Goal: Book appointment/travel/reservation

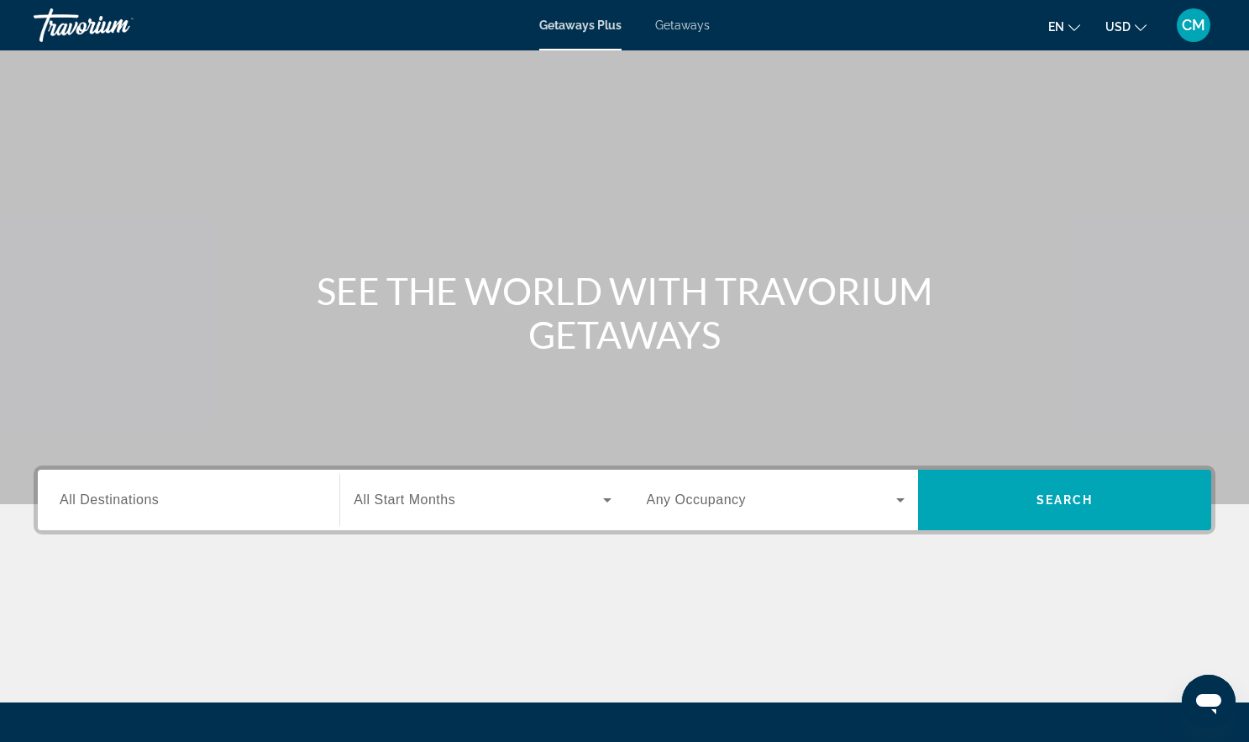
click at [669, 32] on span "Getaways" at bounding box center [682, 24] width 55 height 13
click at [581, 32] on span "Getaways Plus" at bounding box center [579, 24] width 81 height 13
click at [678, 39] on div "Getaways Plus Getaways en English Español Français Italiano Português русский U…" at bounding box center [624, 25] width 1249 height 44
click at [699, 42] on div "Getaways Plus Getaways en English Español Français Italiano Português русский U…" at bounding box center [624, 25] width 1249 height 44
click at [688, 32] on span "Getaways" at bounding box center [682, 24] width 55 height 13
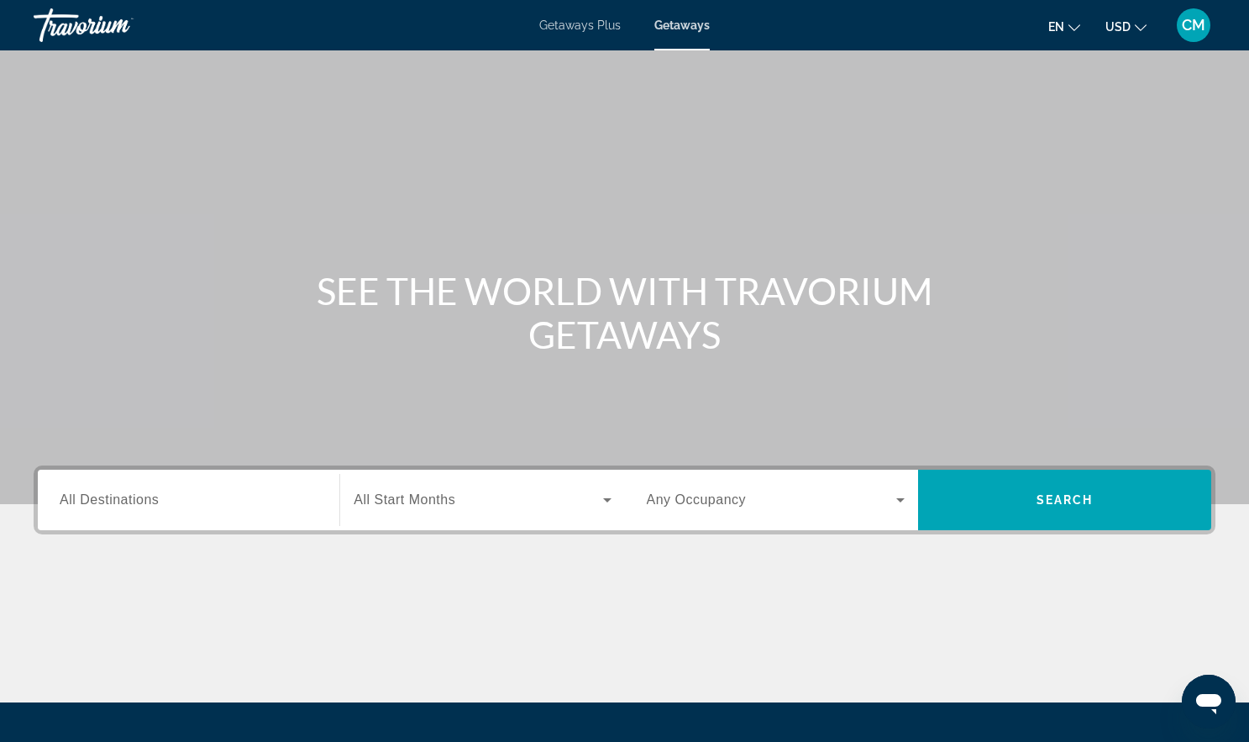
click at [591, 32] on span "Getaways Plus" at bounding box center [579, 24] width 81 height 13
click at [606, 502] on icon "Search widget" at bounding box center [607, 500] width 8 height 4
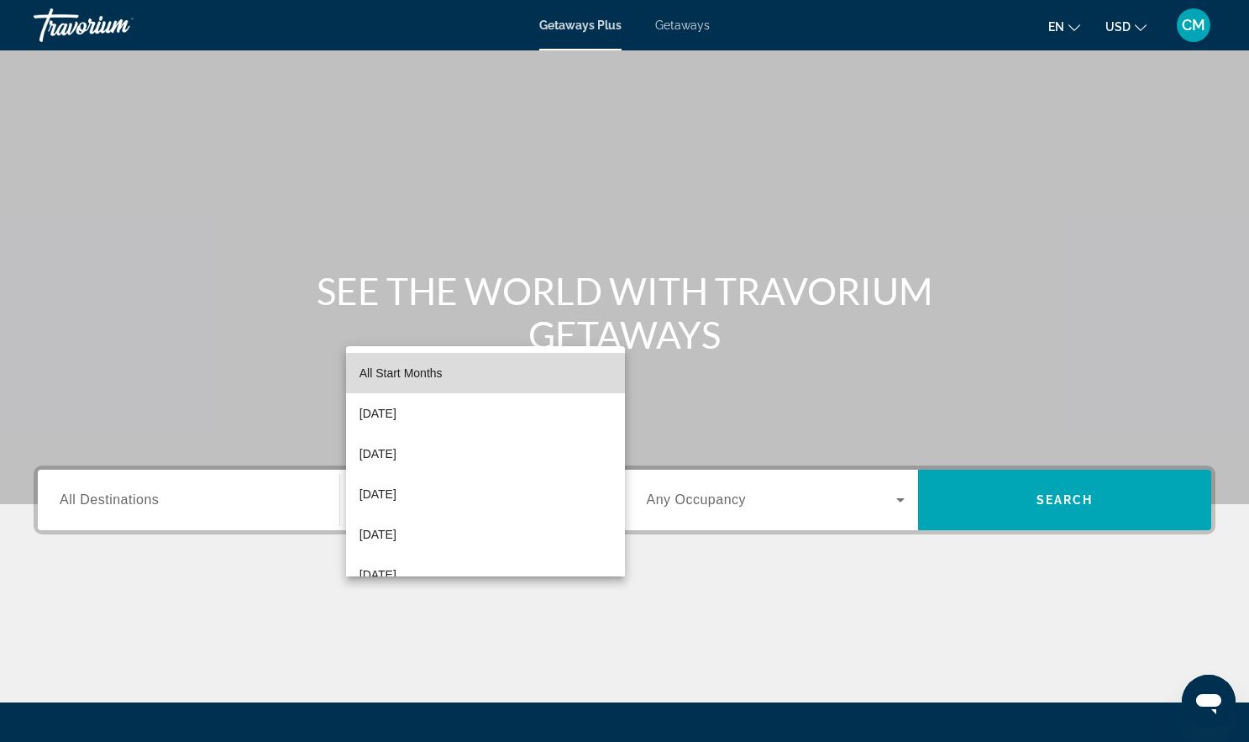
click at [546, 373] on mat-option "All Start Months" at bounding box center [485, 373] width 279 height 40
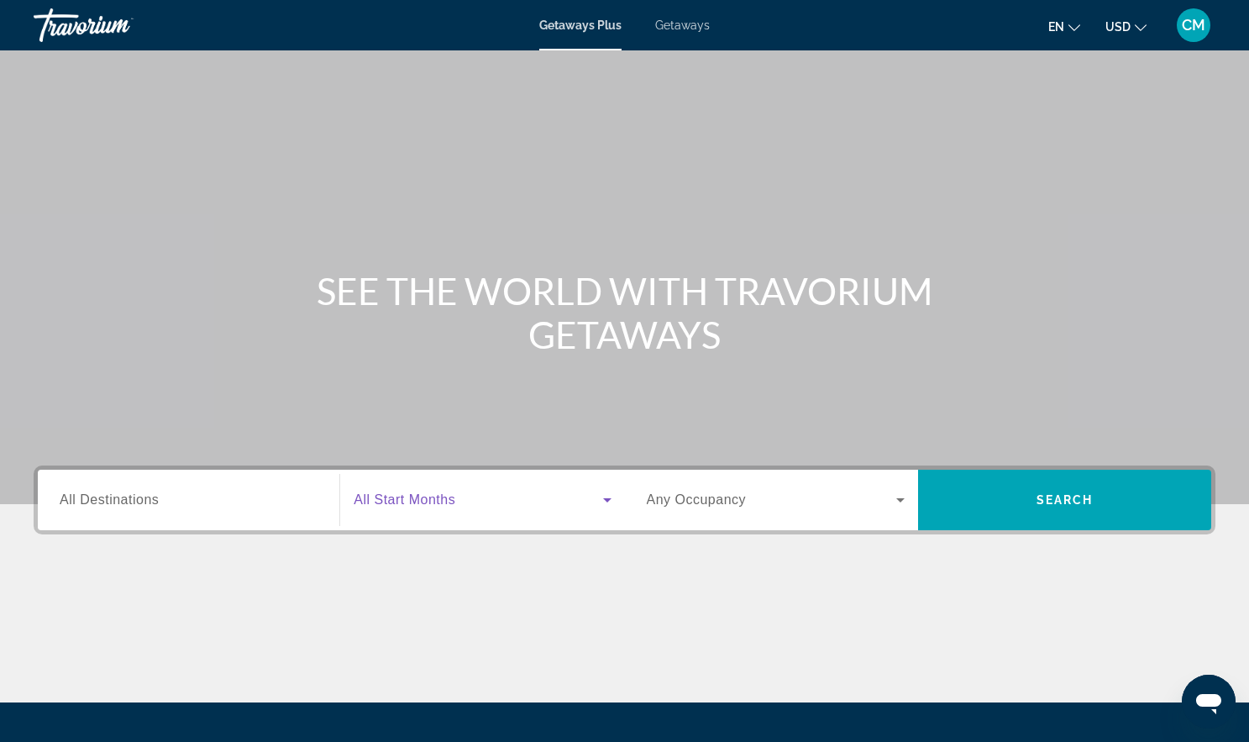
click at [685, 31] on span "Getaways" at bounding box center [682, 24] width 55 height 13
click at [899, 510] on icon "Search widget" at bounding box center [900, 500] width 20 height 20
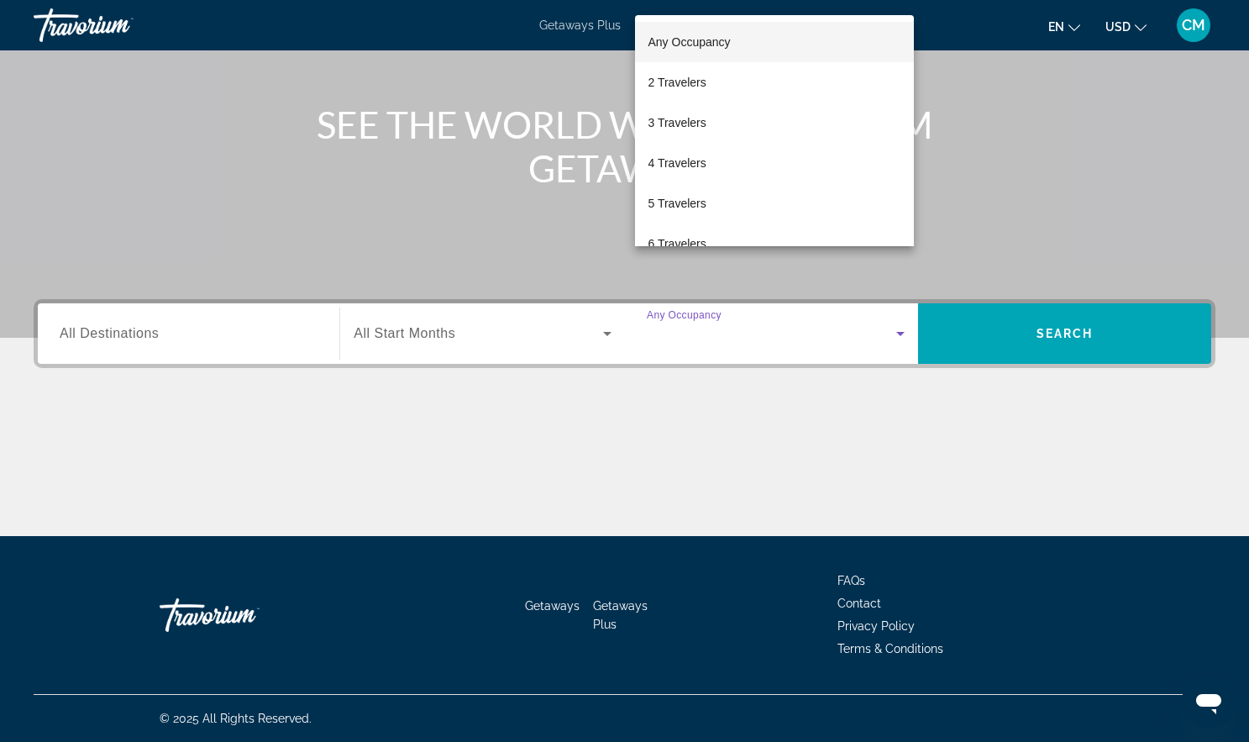
scroll to position [346, 0]
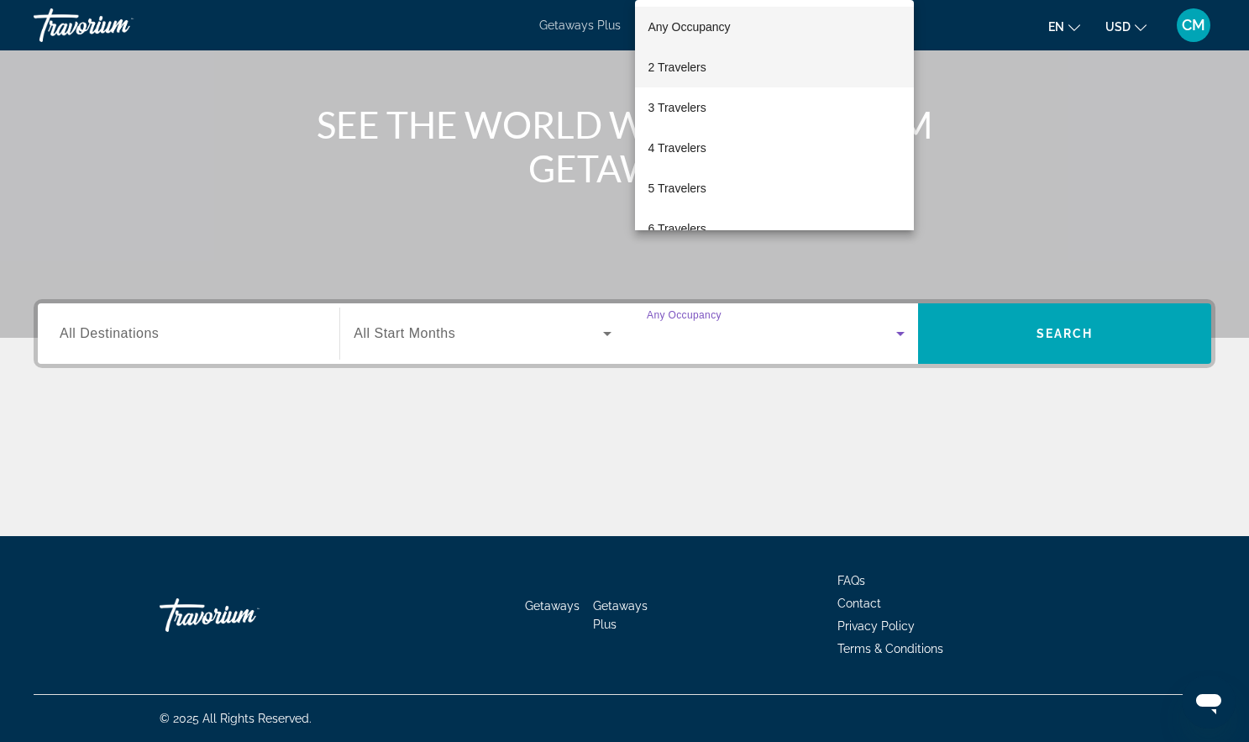
click at [711, 59] on mat-option "2 Travelers" at bounding box center [775, 67] width 280 height 40
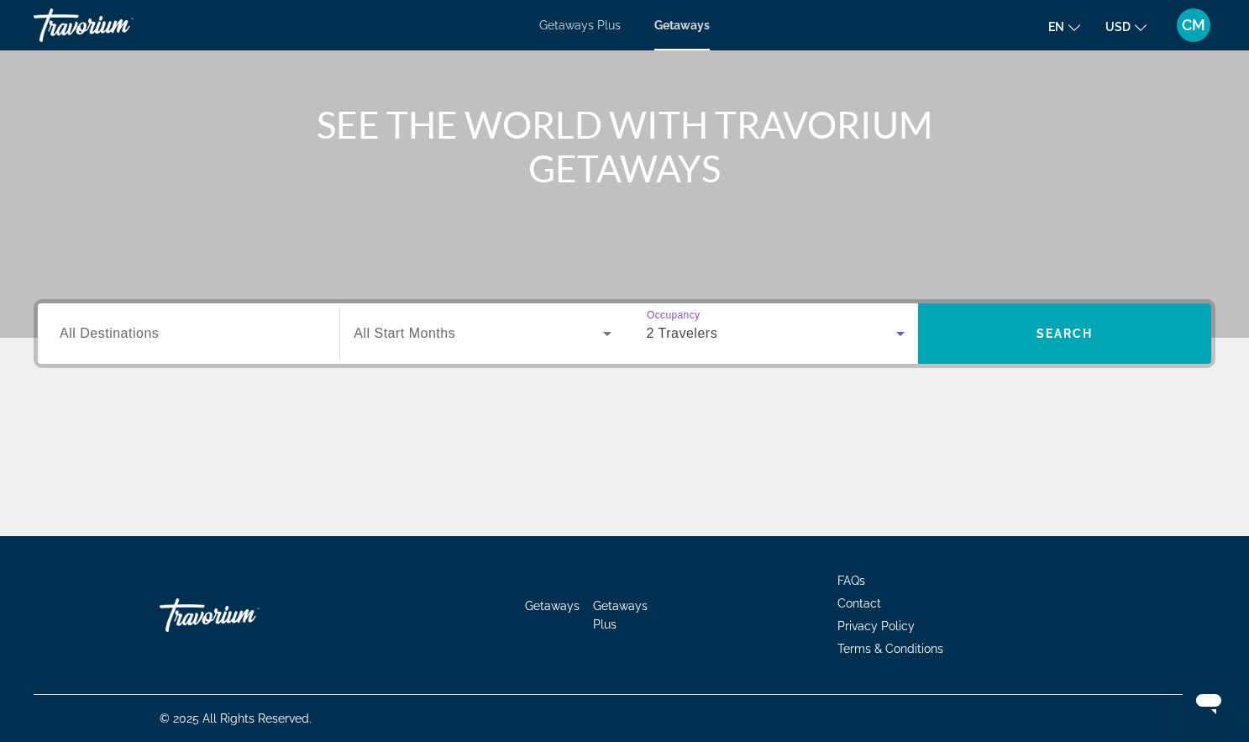
scroll to position [0, 0]
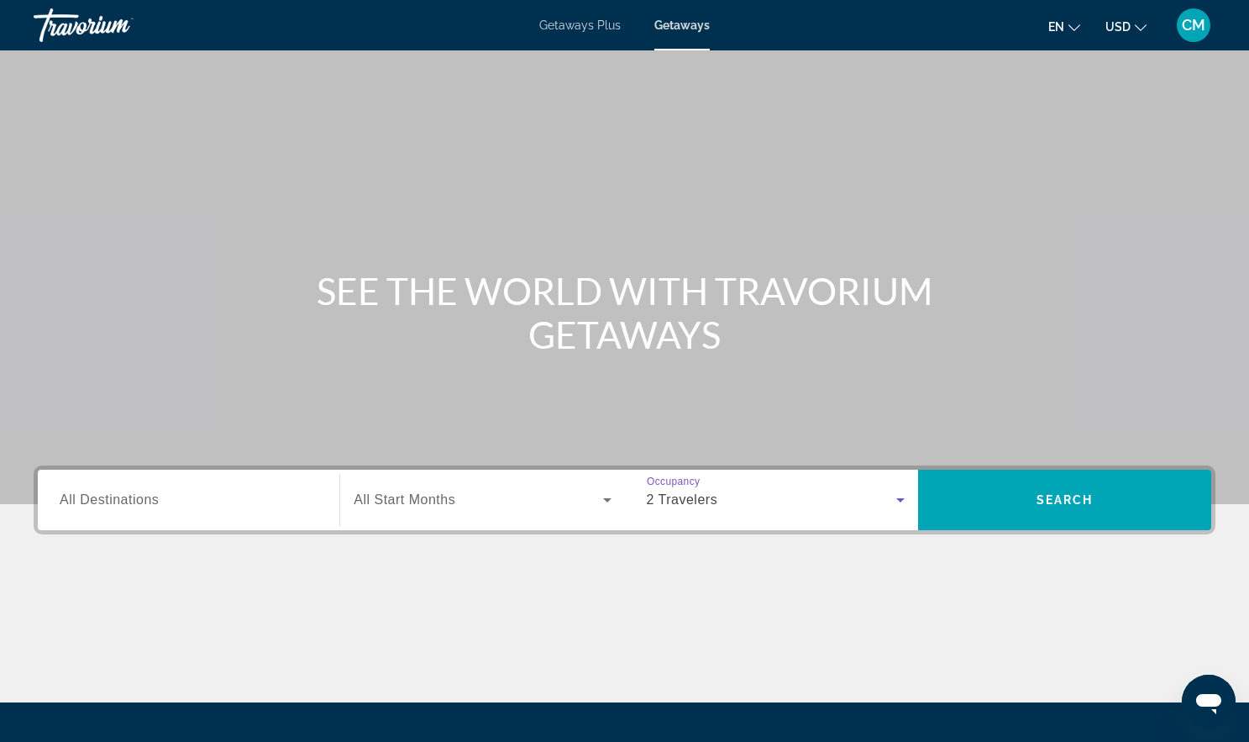
click at [585, 41] on div "Getaways Plus Getaways en English Español Français Italiano Português русский U…" at bounding box center [624, 25] width 1249 height 44
click at [689, 32] on span "Getaways" at bounding box center [681, 24] width 55 height 13
click at [578, 32] on span "Getaways Plus" at bounding box center [579, 24] width 81 height 13
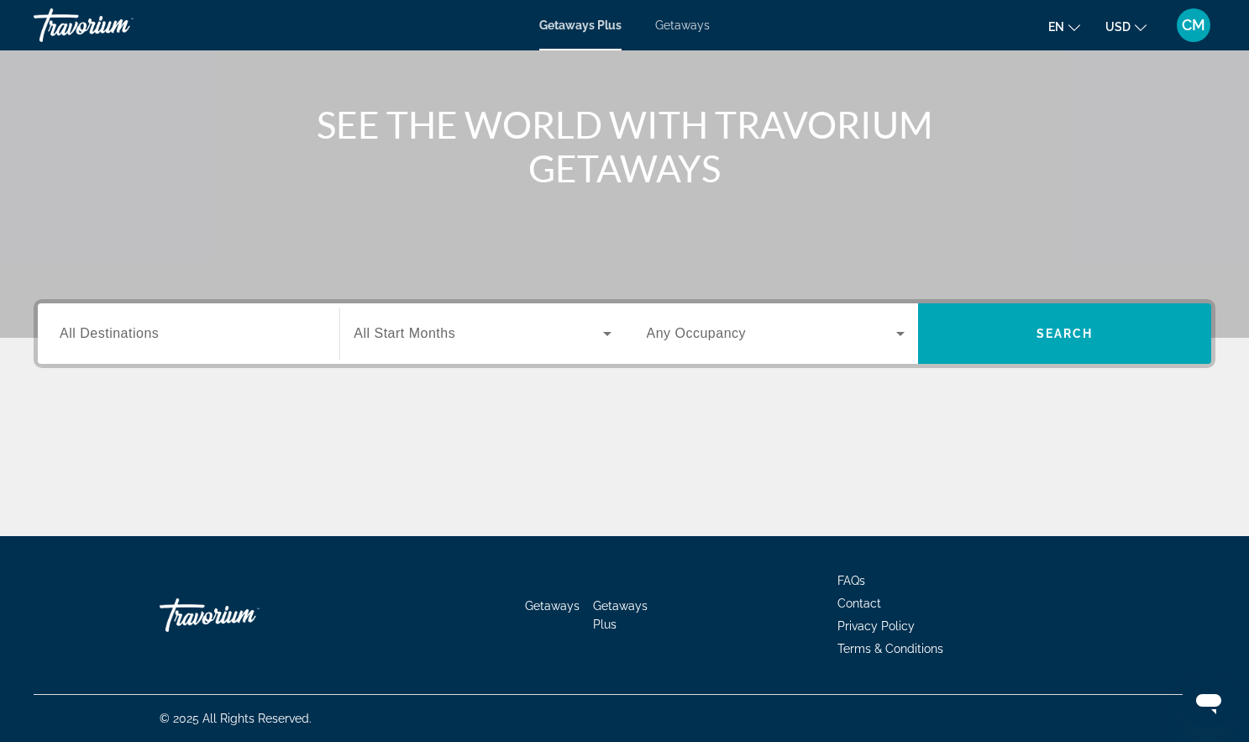
scroll to position [34, 0]
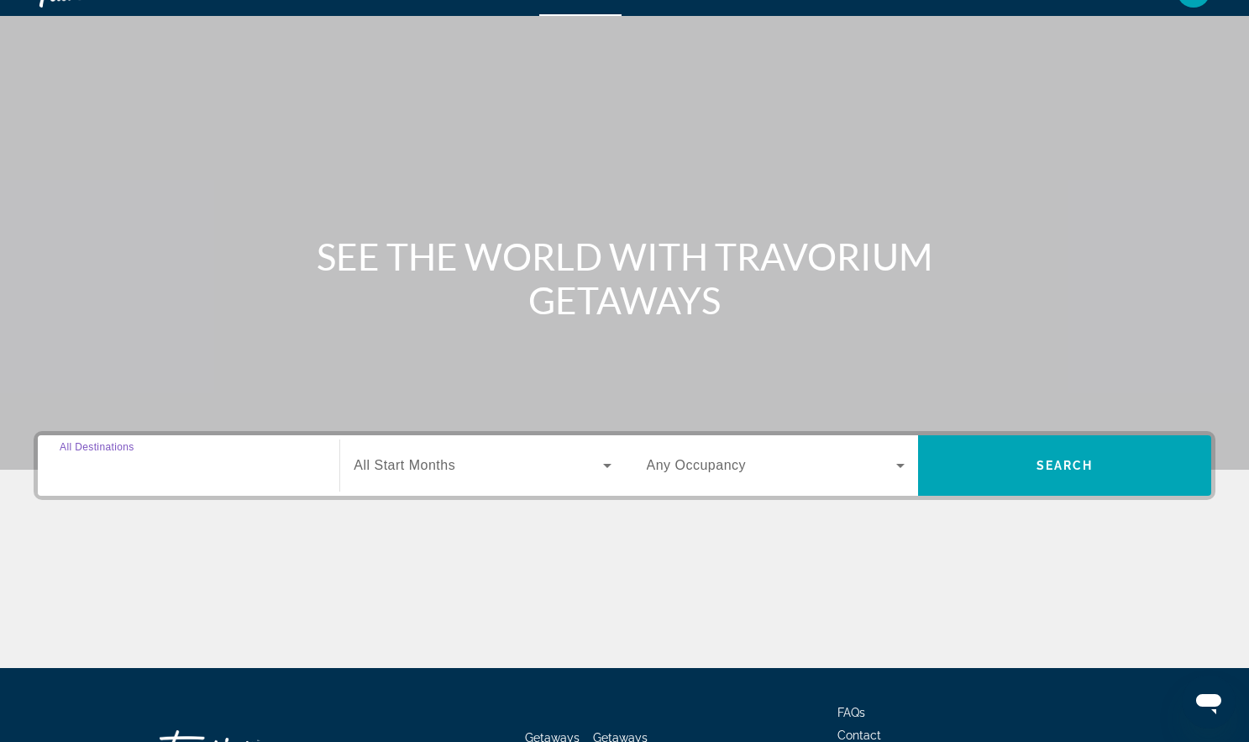
click at [176, 476] on input "Destination All Destinations" at bounding box center [189, 466] width 258 height 20
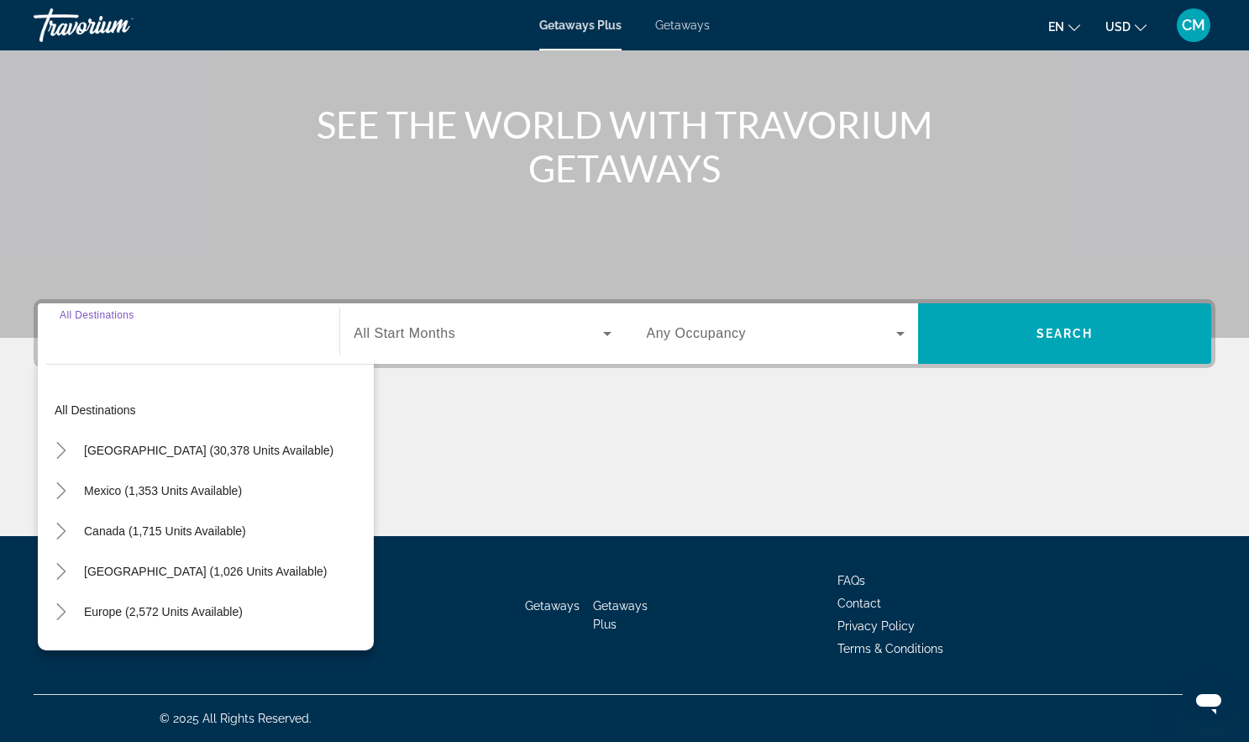
scroll to position [346, 0]
click at [234, 443] on span "[GEOGRAPHIC_DATA] (30,378 units available)" at bounding box center [208, 449] width 249 height 13
type input "**********"
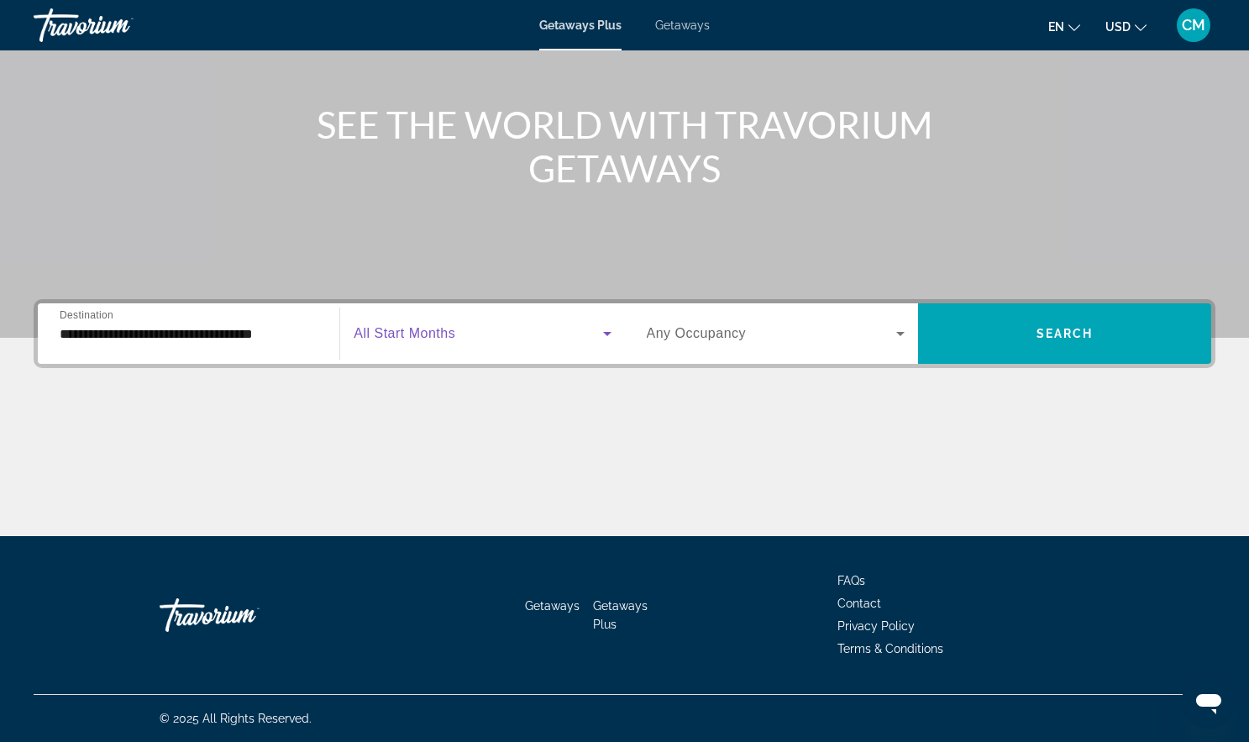
click at [522, 323] on span "Search widget" at bounding box center [478, 333] width 249 height 20
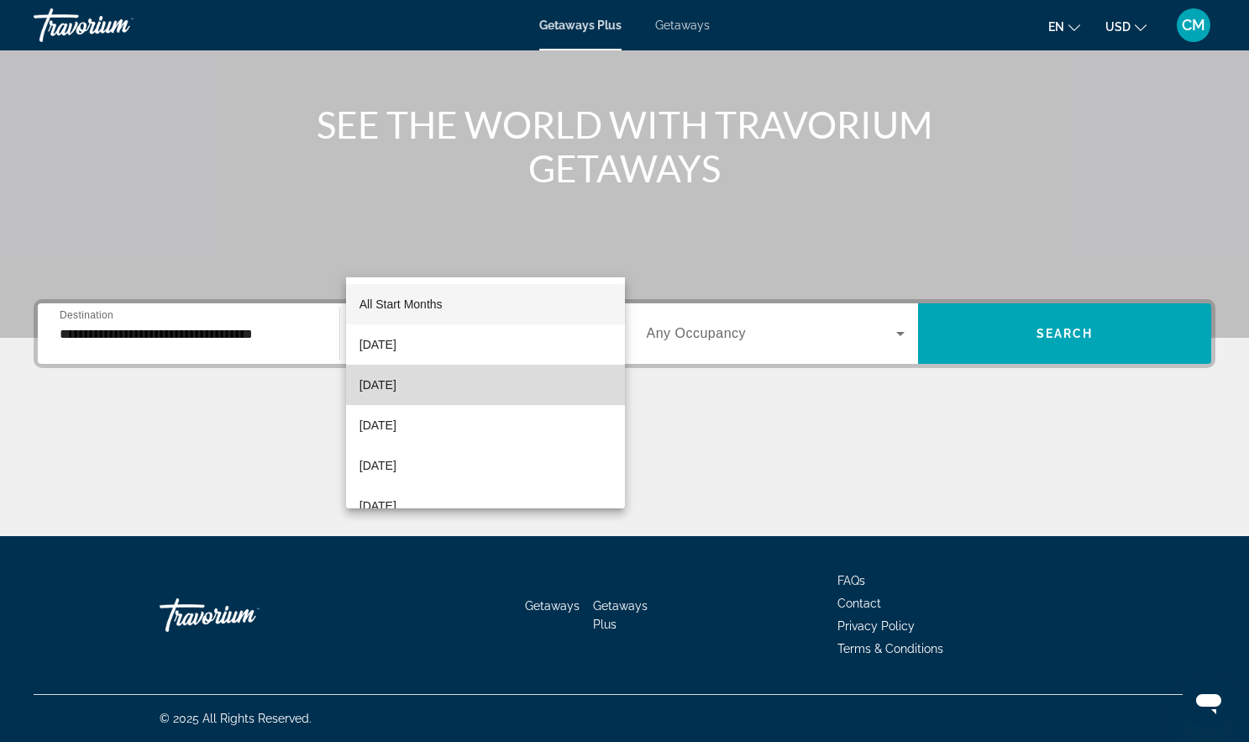
click at [554, 378] on mat-option "[DATE]" at bounding box center [485, 385] width 279 height 40
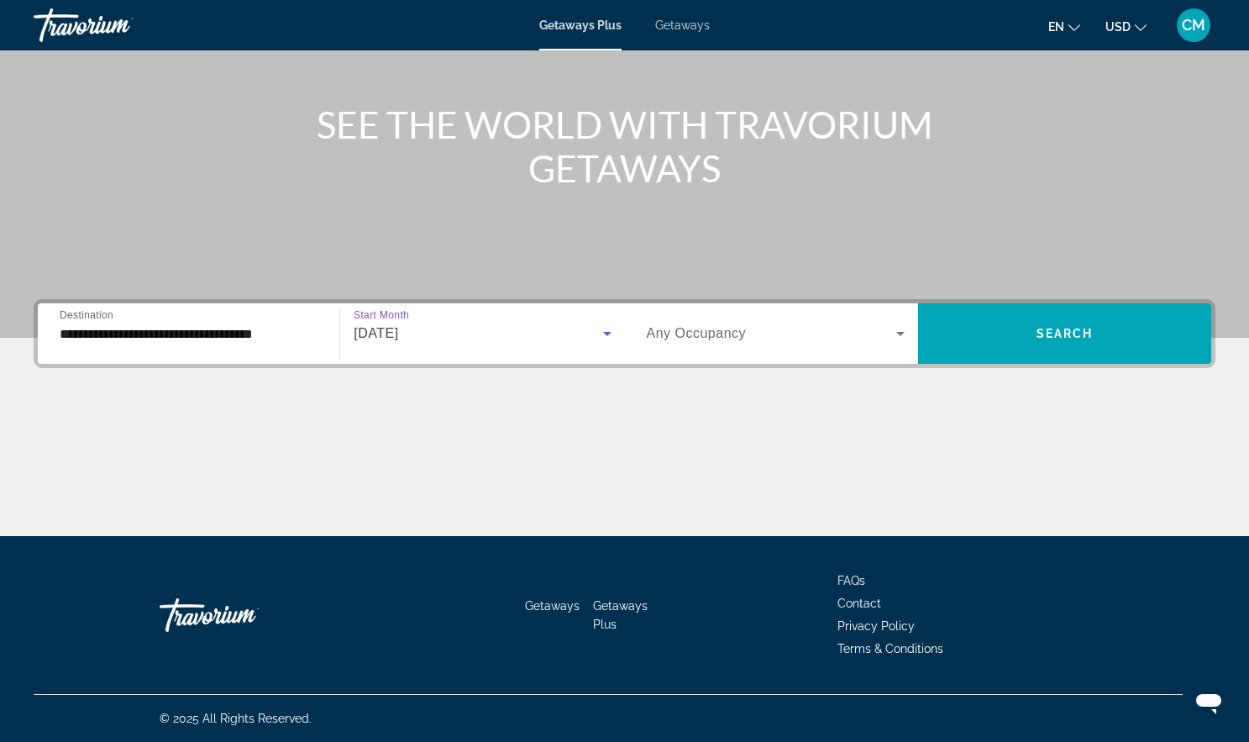
click at [779, 323] on span "Search widget" at bounding box center [771, 333] width 249 height 20
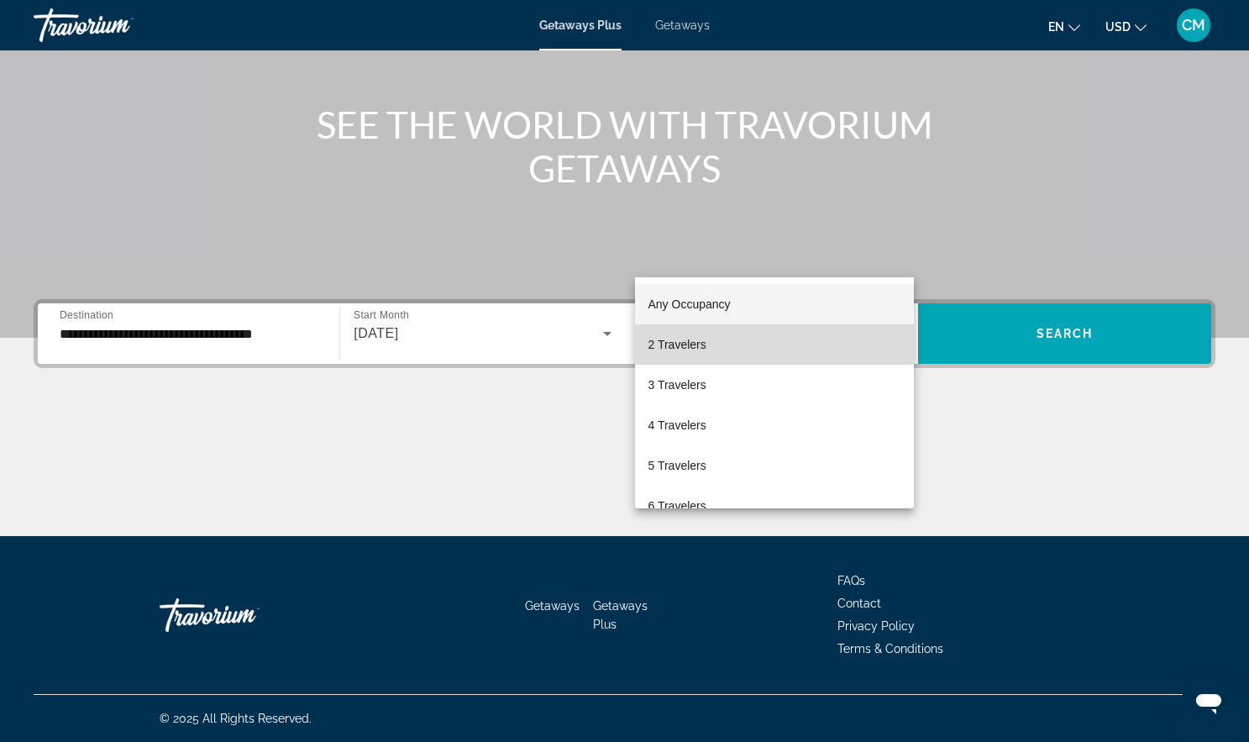
click at [800, 342] on mat-option "2 Travelers" at bounding box center [775, 344] width 280 height 40
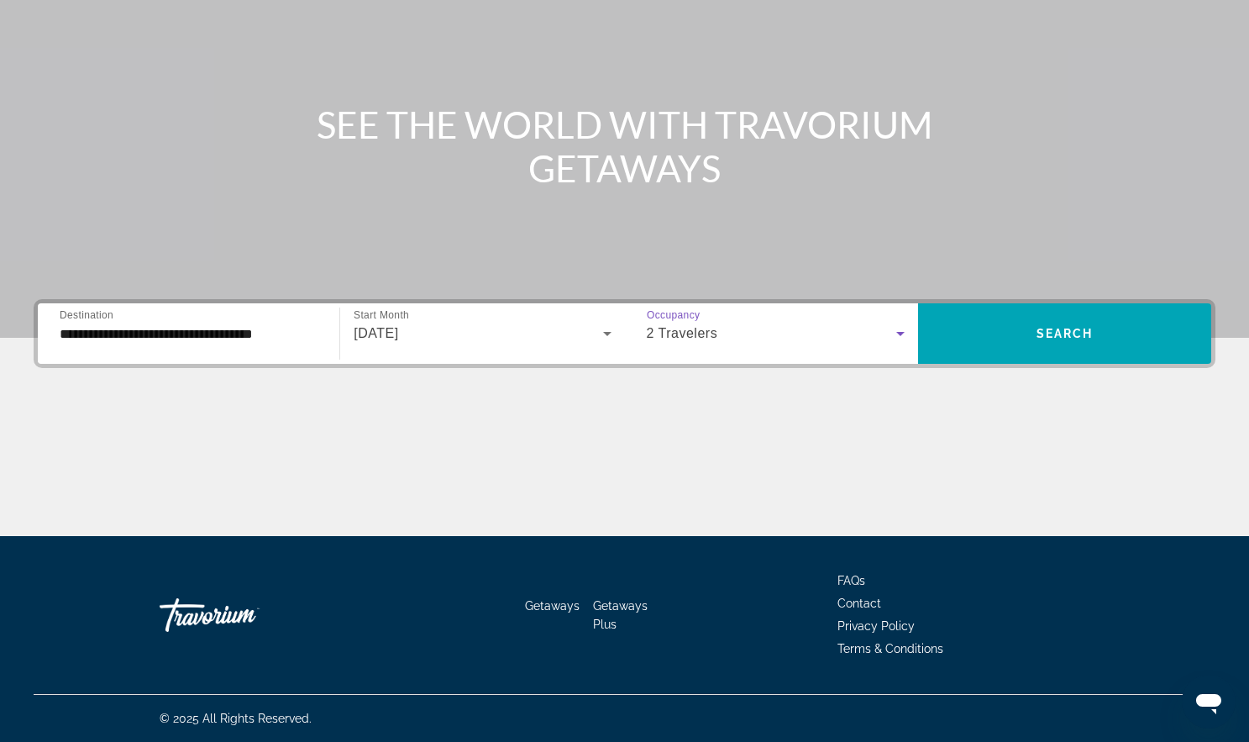
scroll to position [0, 0]
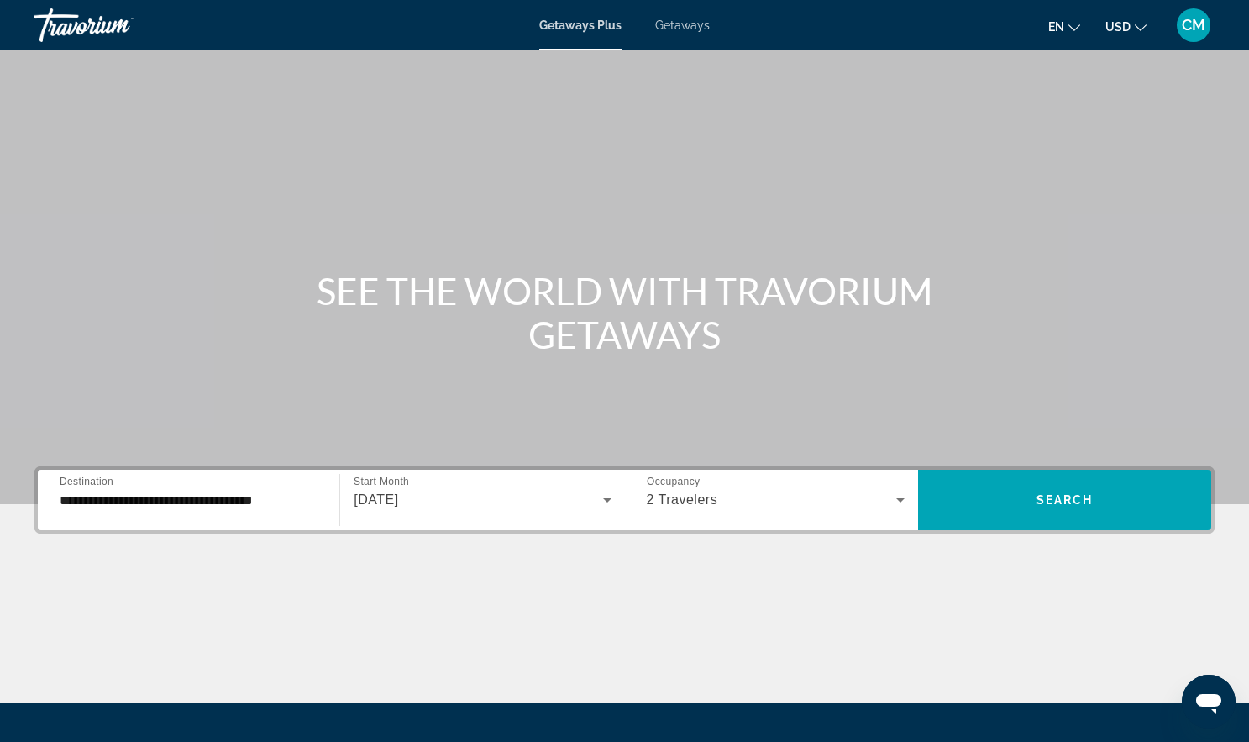
click at [701, 39] on div "Getaways Plus Getaways en English Español Français Italiano Português русский U…" at bounding box center [624, 25] width 1249 height 44
click at [687, 39] on div "Getaways Plus Getaways en English Español Français Italiano Português русский U…" at bounding box center [624, 25] width 1249 height 44
click at [598, 29] on span "Getaways Plus" at bounding box center [580, 24] width 82 height 13
click at [583, 39] on div "Getaways Plus Getaways en English Español Français Italiano Português русский U…" at bounding box center [624, 25] width 1249 height 44
click at [678, 32] on span "Getaways" at bounding box center [682, 24] width 55 height 13
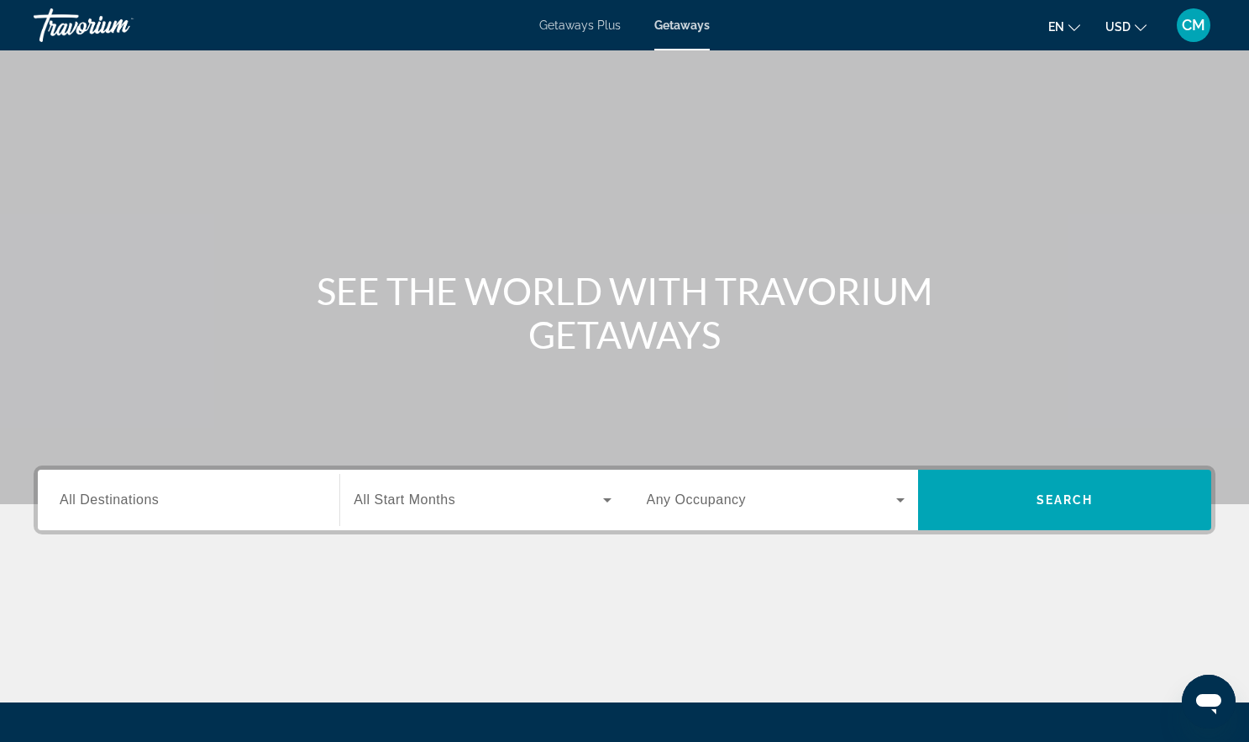
click at [598, 32] on span "Getaways Plus" at bounding box center [579, 24] width 81 height 13
click at [677, 32] on span "Getaways" at bounding box center [682, 24] width 55 height 13
click at [898, 510] on icon "Search widget" at bounding box center [900, 500] width 20 height 20
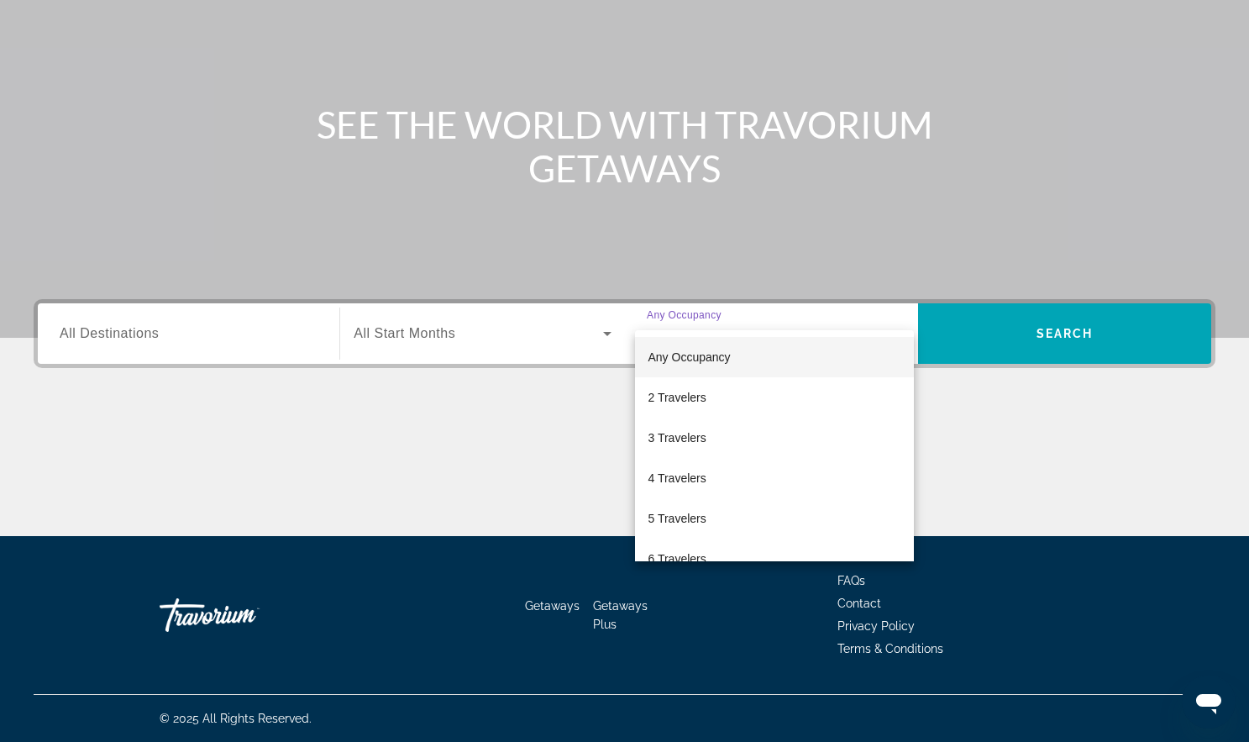
scroll to position [346, 0]
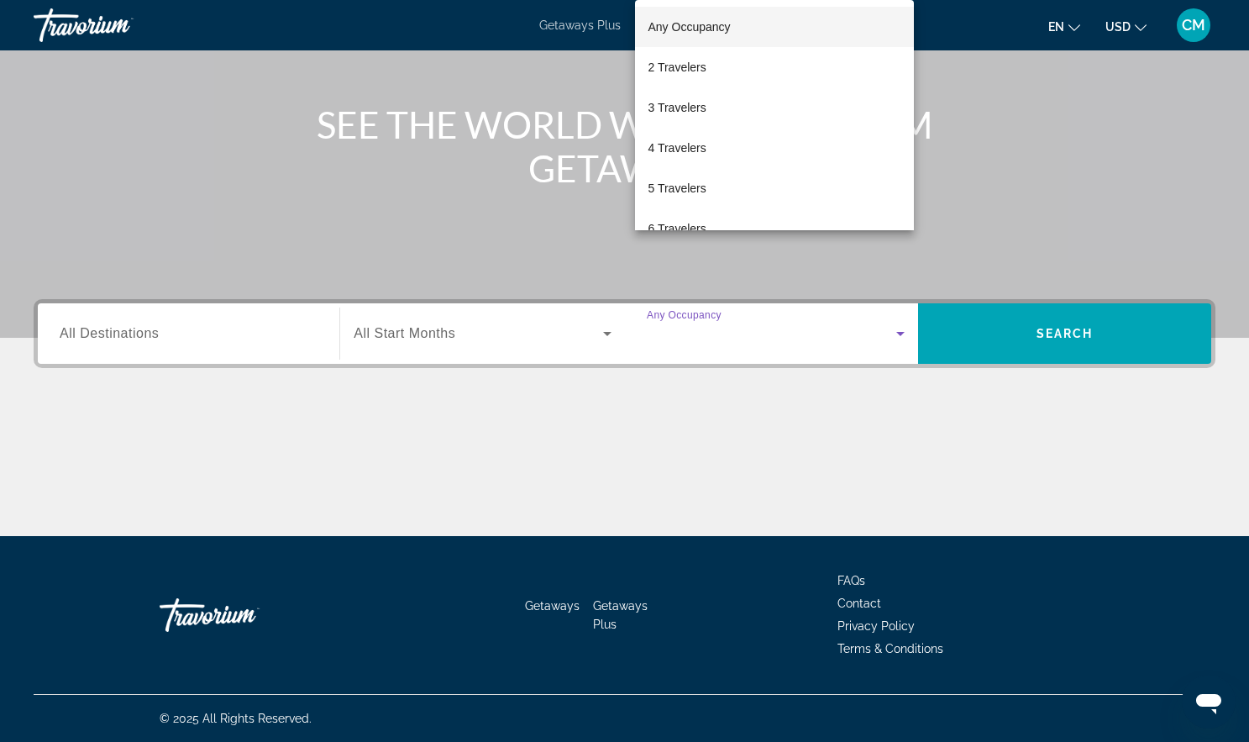
click at [1080, 421] on div at bounding box center [624, 371] width 1249 height 742
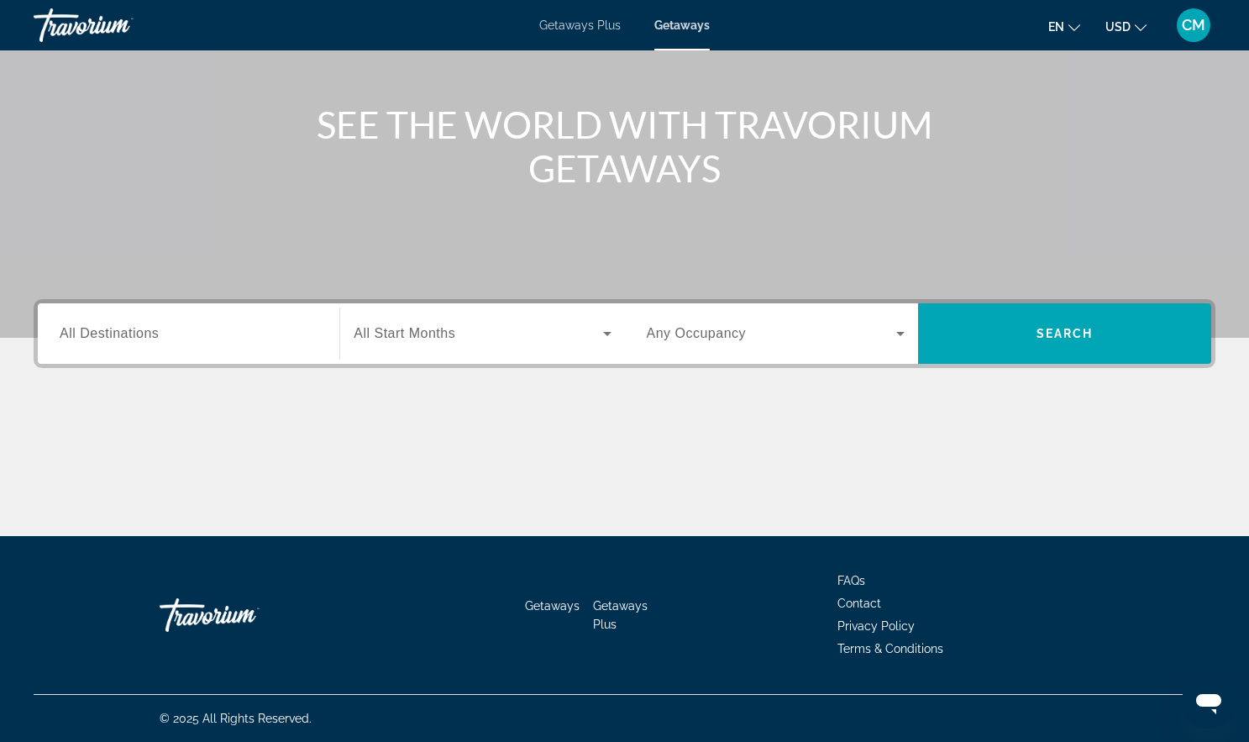
scroll to position [0, 0]
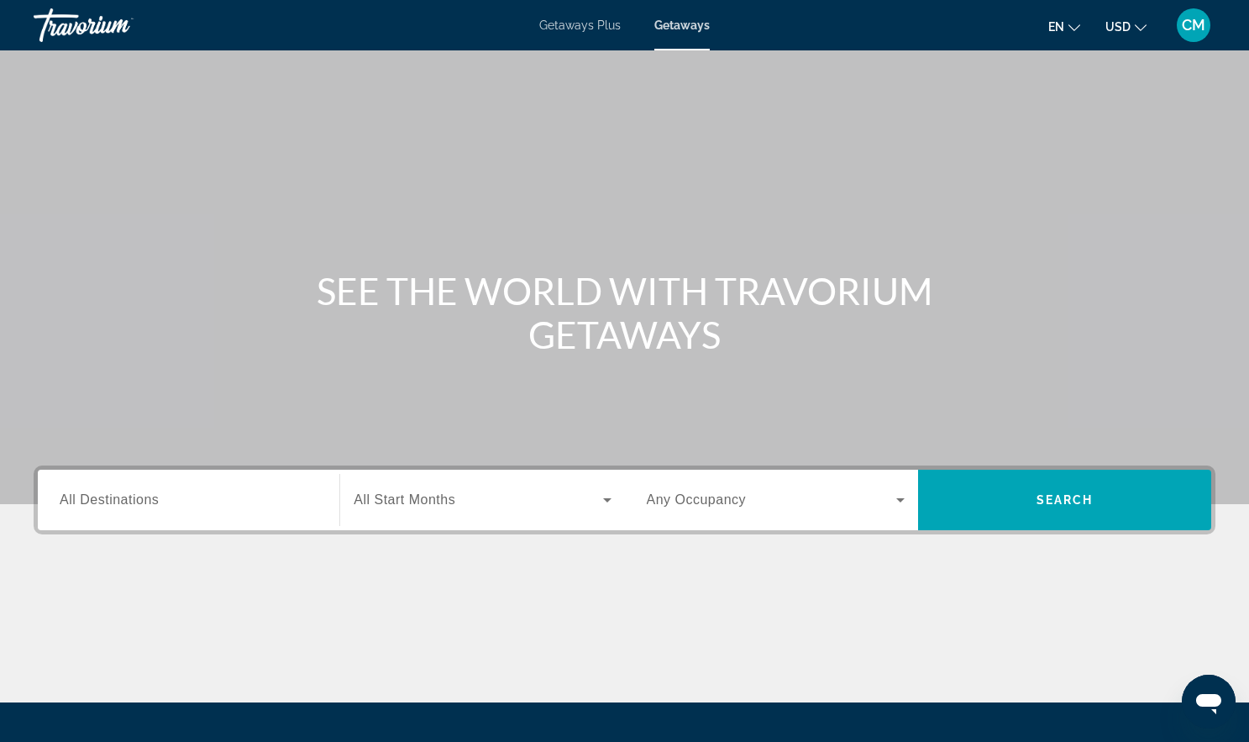
click at [563, 41] on div "Getaways Plus Getaways en English Español Français Italiano Português русский U…" at bounding box center [624, 25] width 1249 height 44
click at [569, 32] on span "Getaways Plus" at bounding box center [579, 24] width 81 height 13
click at [677, 39] on div "Getaways Plus Getaways en English Español Français Italiano Português русский U…" at bounding box center [624, 25] width 1249 height 44
click at [695, 31] on span "Getaways" at bounding box center [682, 24] width 55 height 13
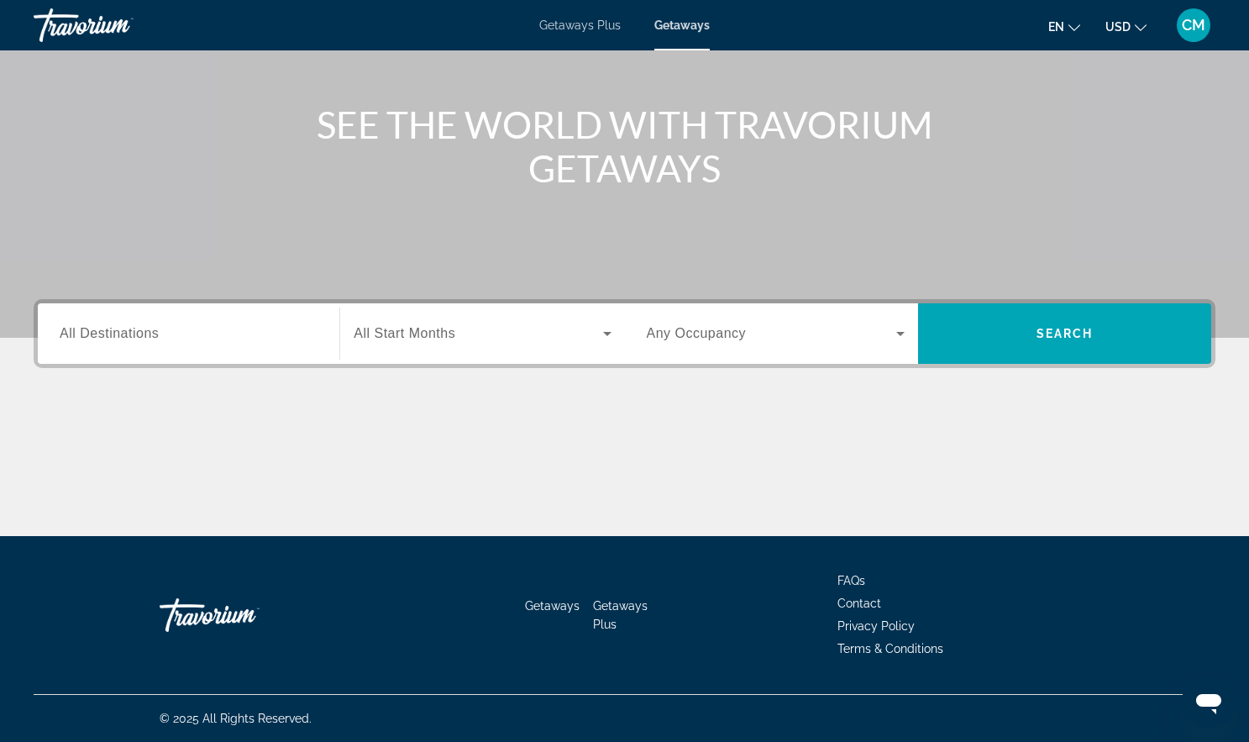
scroll to position [346, 0]
click at [616, 599] on span "Getaways Plus" at bounding box center [620, 615] width 55 height 32
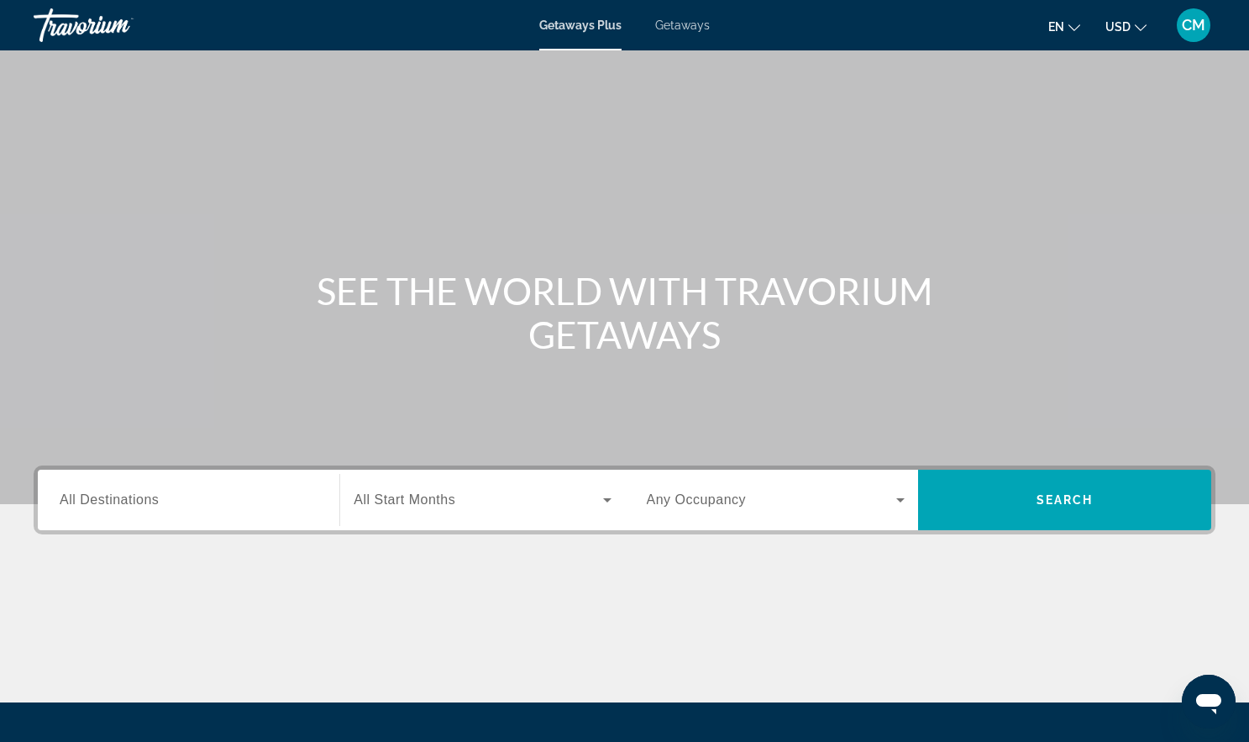
click at [686, 32] on span "Getaways" at bounding box center [682, 24] width 55 height 13
click at [1189, 19] on span "CM" at bounding box center [1194, 25] width 24 height 17
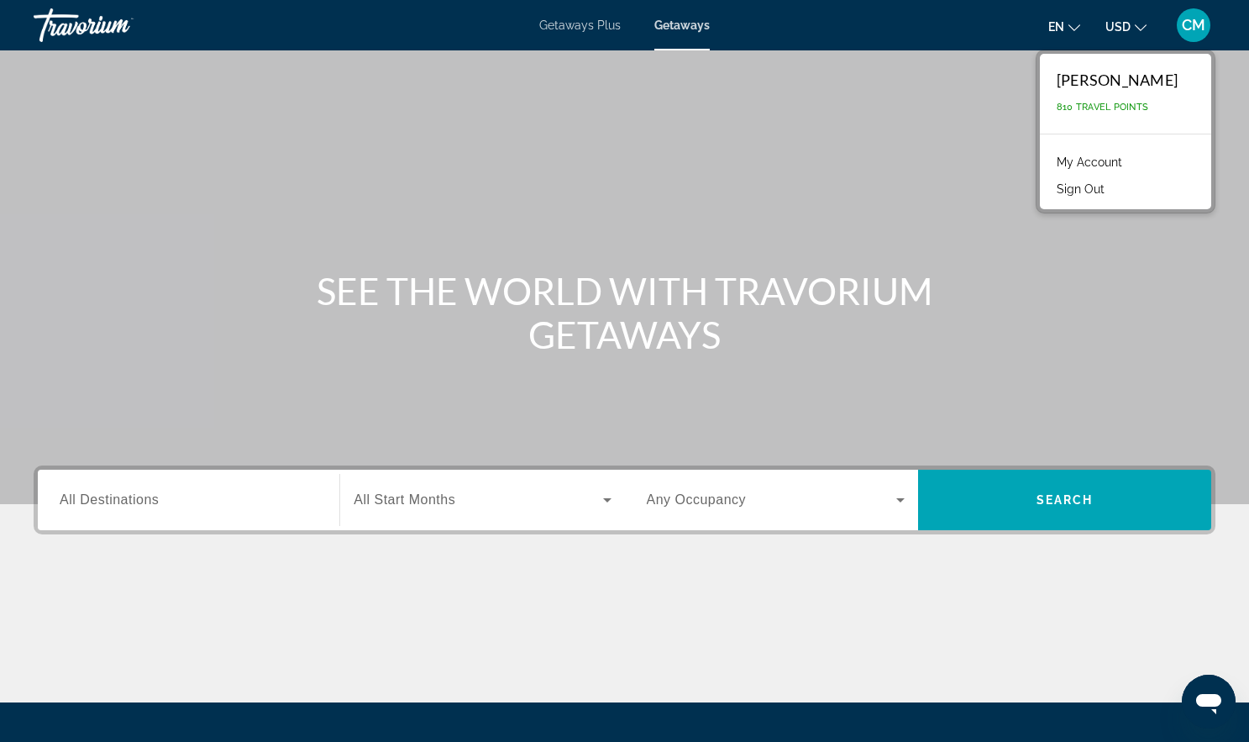
click at [1140, 113] on span "810 Travel Points" at bounding box center [1103, 107] width 92 height 11
click at [559, 32] on span "Getaways Plus" at bounding box center [579, 24] width 81 height 13
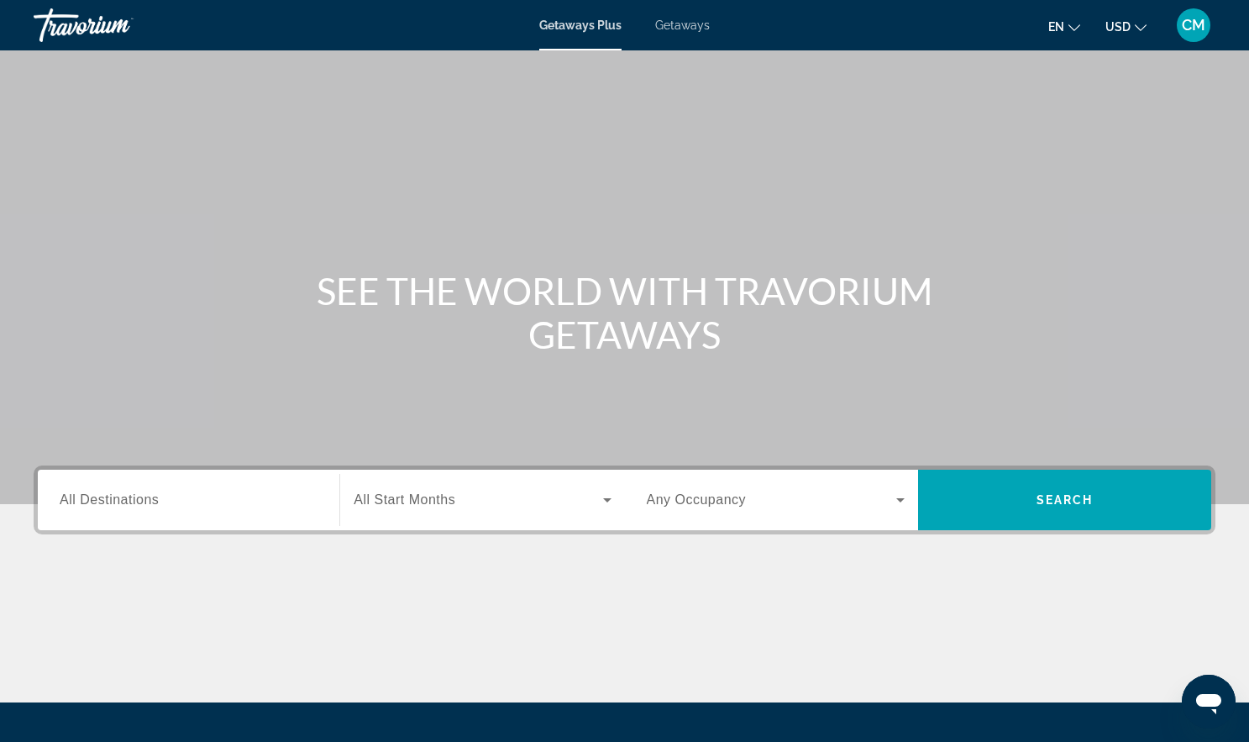
click at [1183, 31] on span "CM" at bounding box center [1194, 25] width 24 height 17
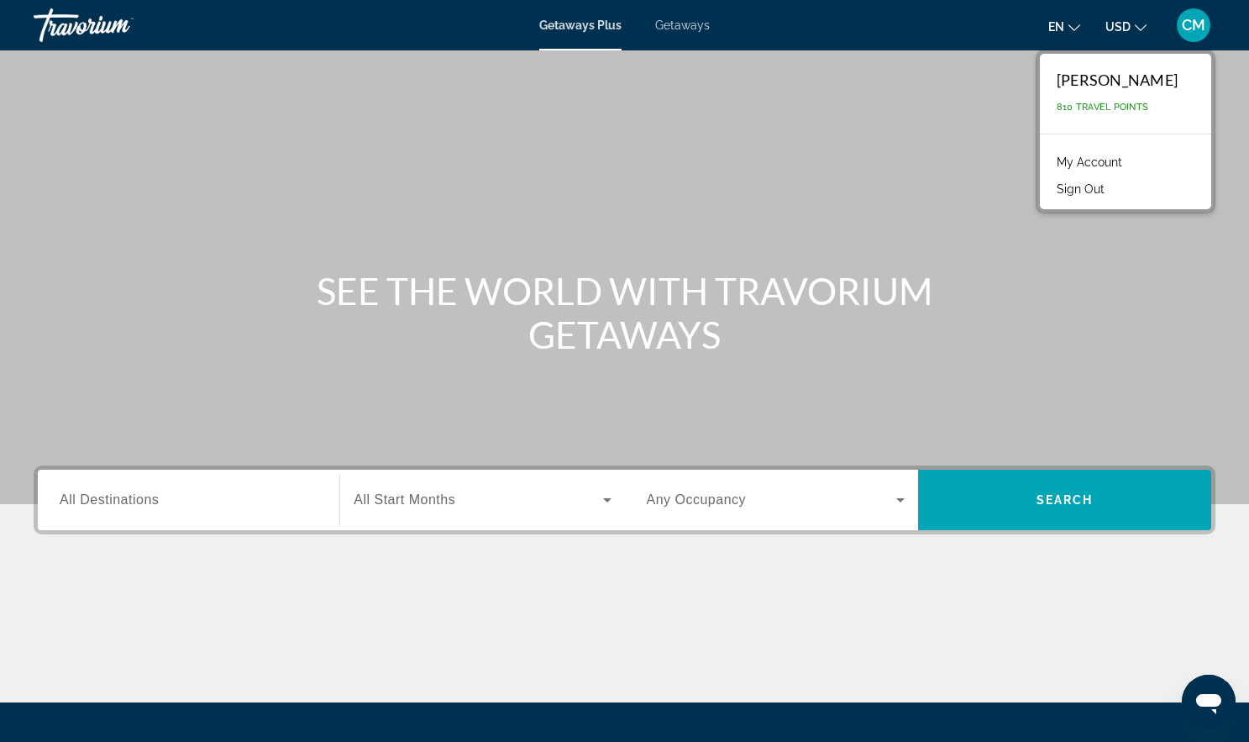
click at [1068, 24] on icon "Change language" at bounding box center [1074, 28] width 12 height 12
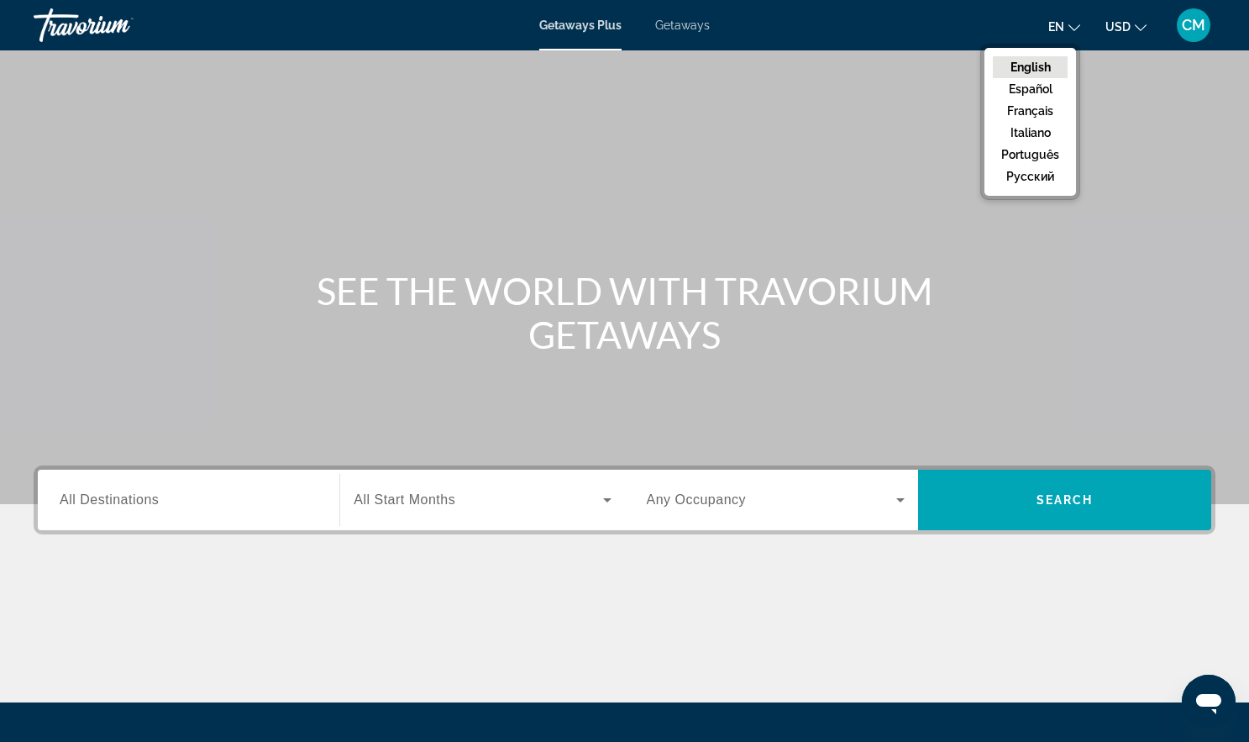
click at [1106, 27] on span "USD" at bounding box center [1117, 26] width 25 height 13
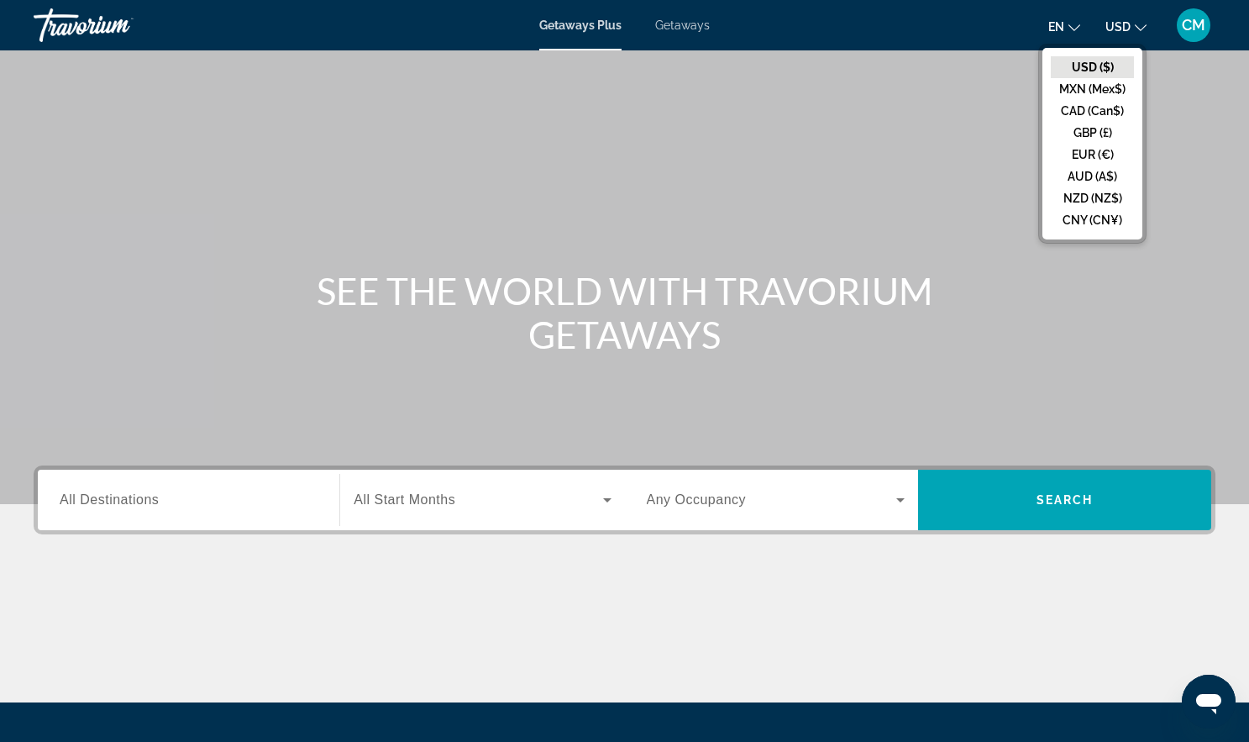
click at [1064, 74] on button "USD ($)" at bounding box center [1092, 67] width 83 height 22
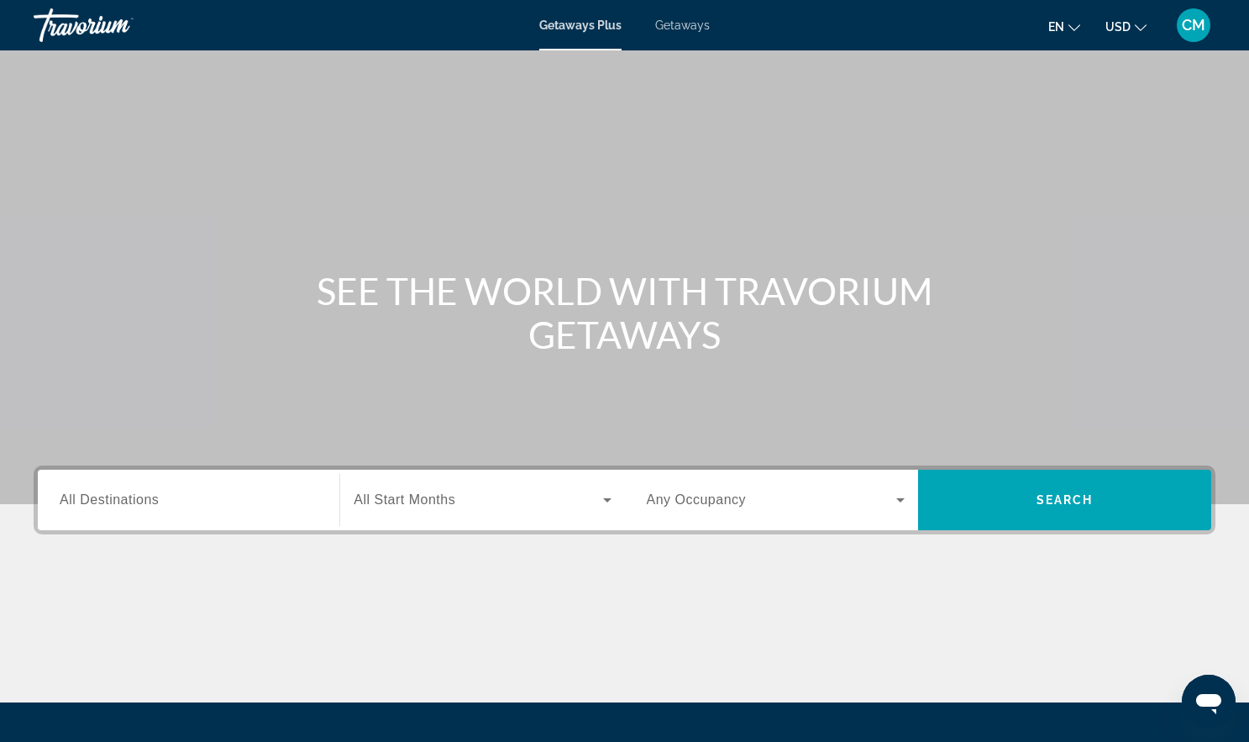
click at [681, 32] on span "Getaways" at bounding box center [682, 24] width 55 height 13
click at [584, 32] on span "Getaways Plus" at bounding box center [579, 24] width 81 height 13
click at [583, 32] on span "Getaways Plus" at bounding box center [580, 24] width 82 height 13
click at [896, 510] on icon "Search widget" at bounding box center [900, 500] width 20 height 20
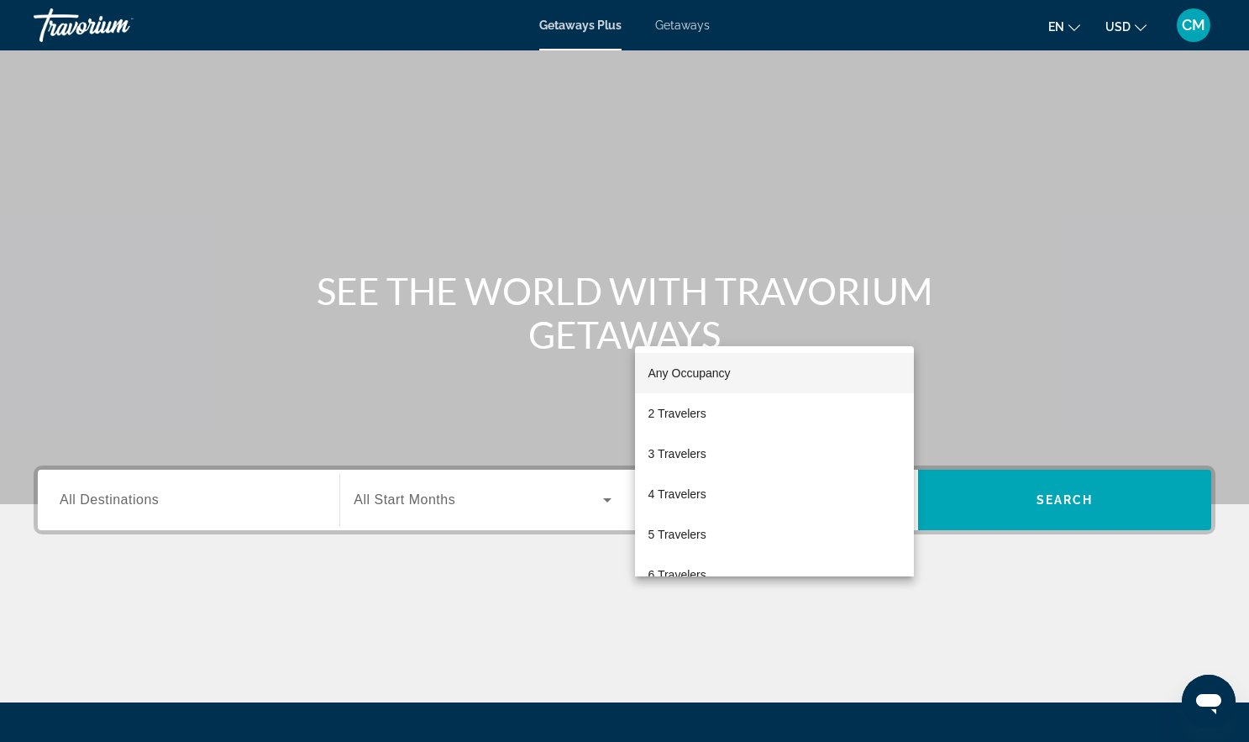
click at [693, 32] on div at bounding box center [624, 371] width 1249 height 742
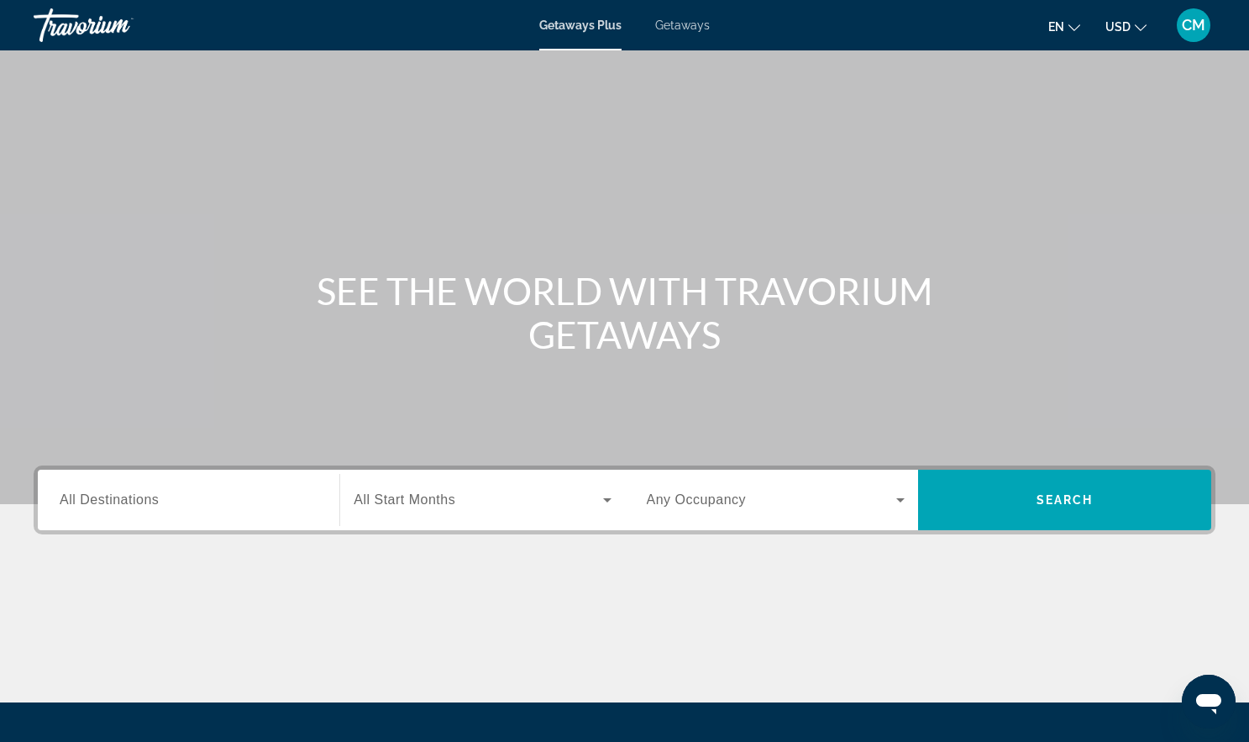
click at [693, 32] on span "Getaways" at bounding box center [682, 24] width 55 height 13
click at [576, 32] on span "Getaways Plus" at bounding box center [579, 24] width 81 height 13
drag, startPoint x: 701, startPoint y: 340, endPoint x: 814, endPoint y: 407, distance: 131.1
click at [814, 356] on h1 "SEE THE WORLD WITH TRAVORIUM GETAWAYS" at bounding box center [625, 312] width 630 height 87
click at [807, 356] on h1 "SEE THE WORLD WITH TRAVORIUM GETAWAYS" at bounding box center [625, 312] width 630 height 87
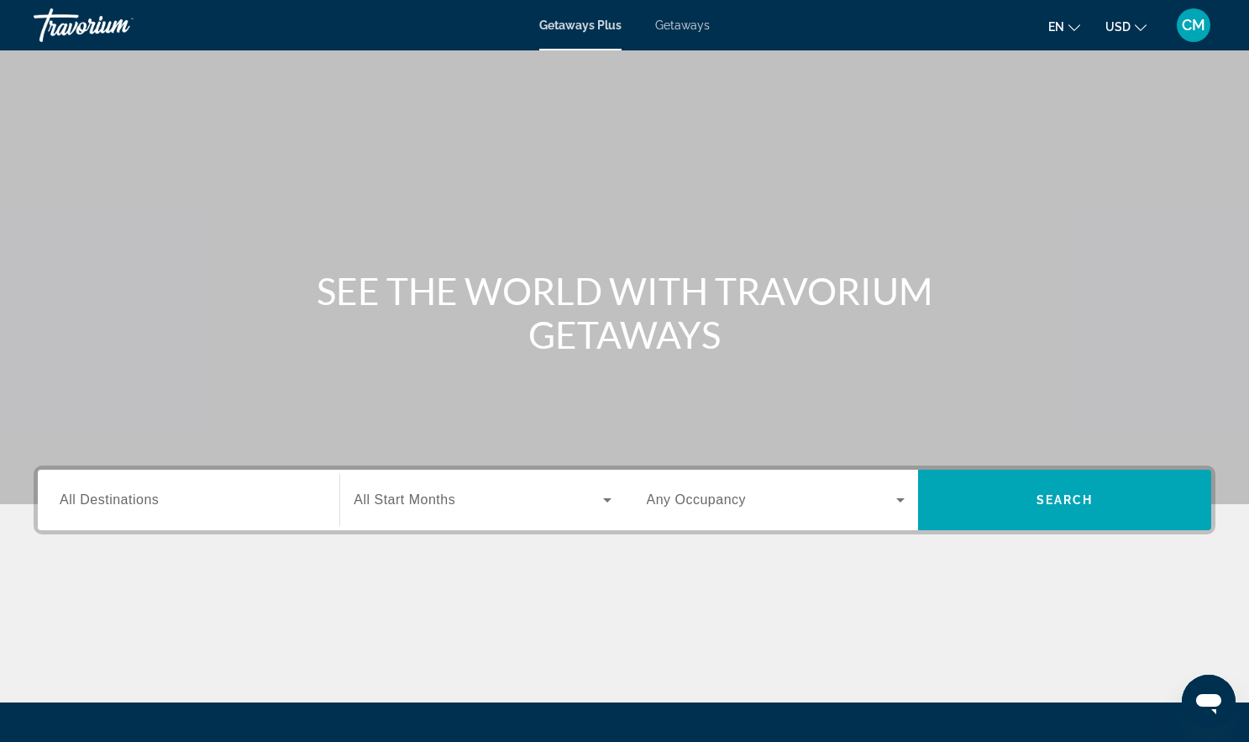
click at [1182, 30] on span "CM" at bounding box center [1194, 25] width 24 height 17
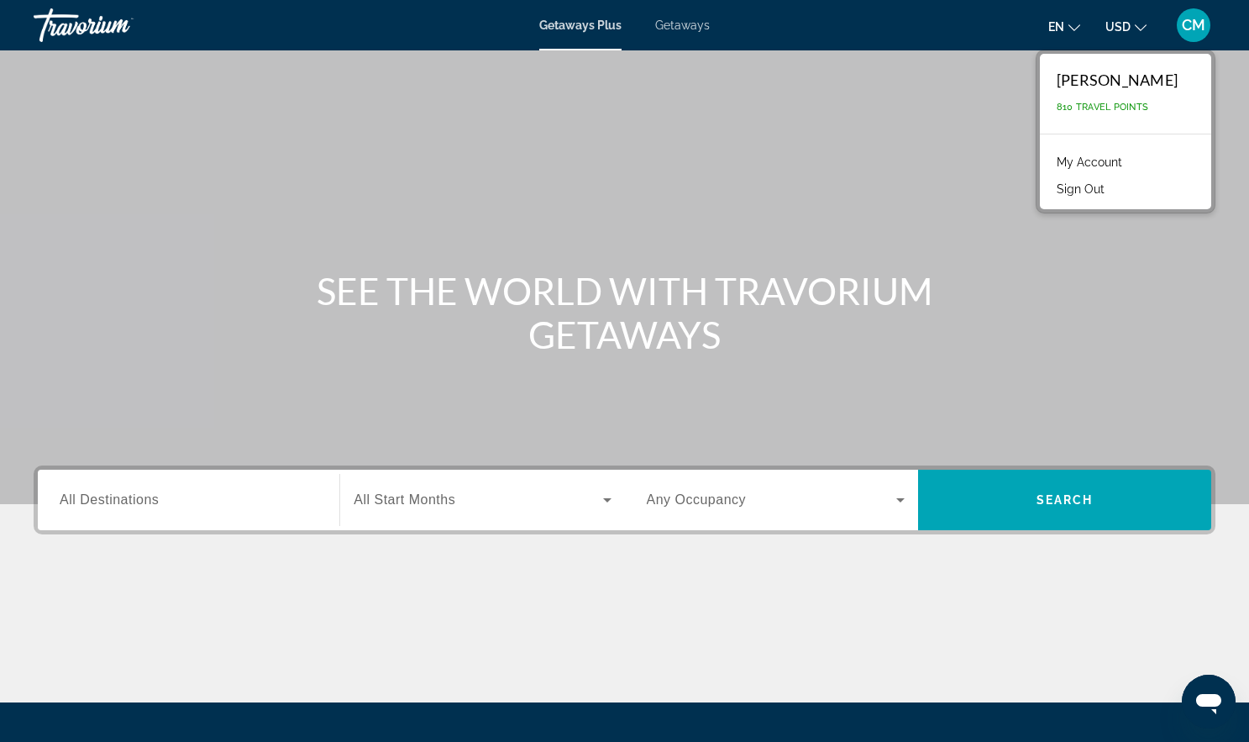
click at [693, 32] on span "Getaways" at bounding box center [682, 24] width 55 height 13
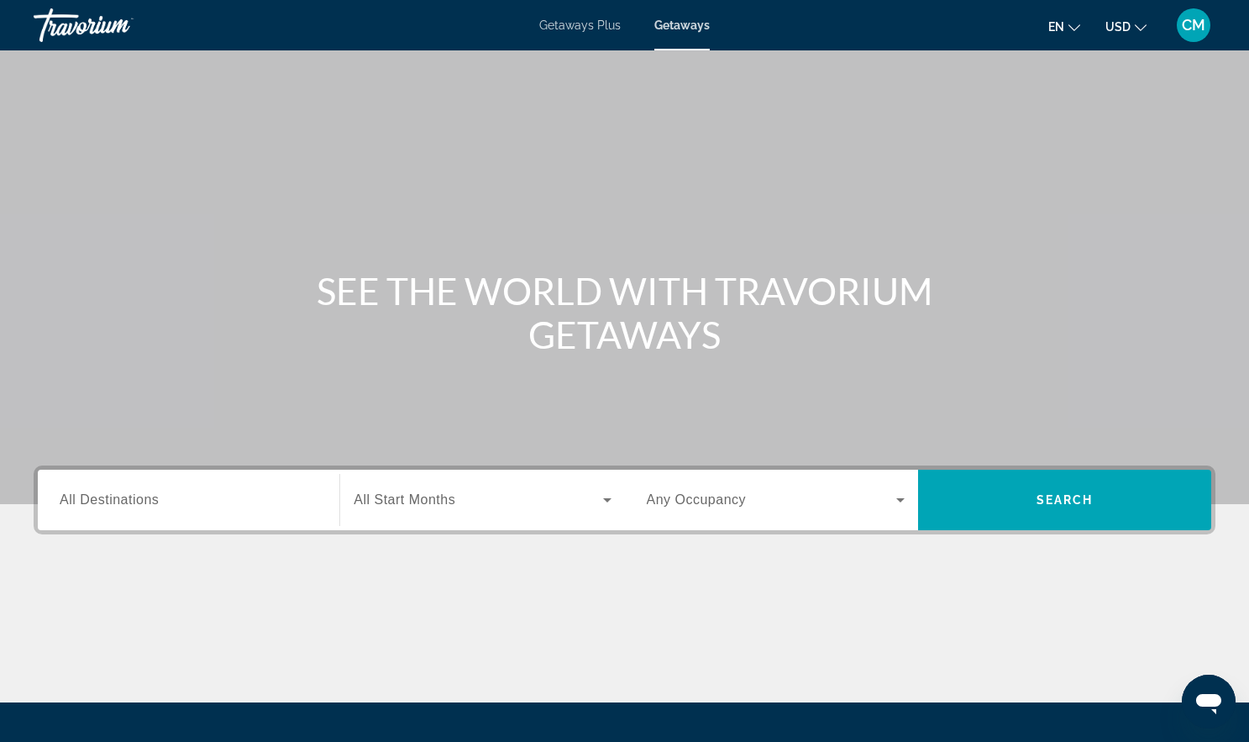
click at [597, 32] on span "Getaways Plus" at bounding box center [579, 24] width 81 height 13
click at [681, 28] on span "Getaways" at bounding box center [682, 24] width 55 height 13
click at [601, 39] on div "Getaways Plus Getaways en English Español Français Italiano Português русский U…" at bounding box center [624, 25] width 1249 height 44
click at [593, 32] on span "Getaways Plus" at bounding box center [579, 24] width 81 height 13
click at [1113, 34] on button "USD USD ($) MXN (Mex$) CAD (Can$) GBP (£) EUR (€) AUD (A$) NZD (NZ$) CNY (CN¥)" at bounding box center [1125, 26] width 41 height 24
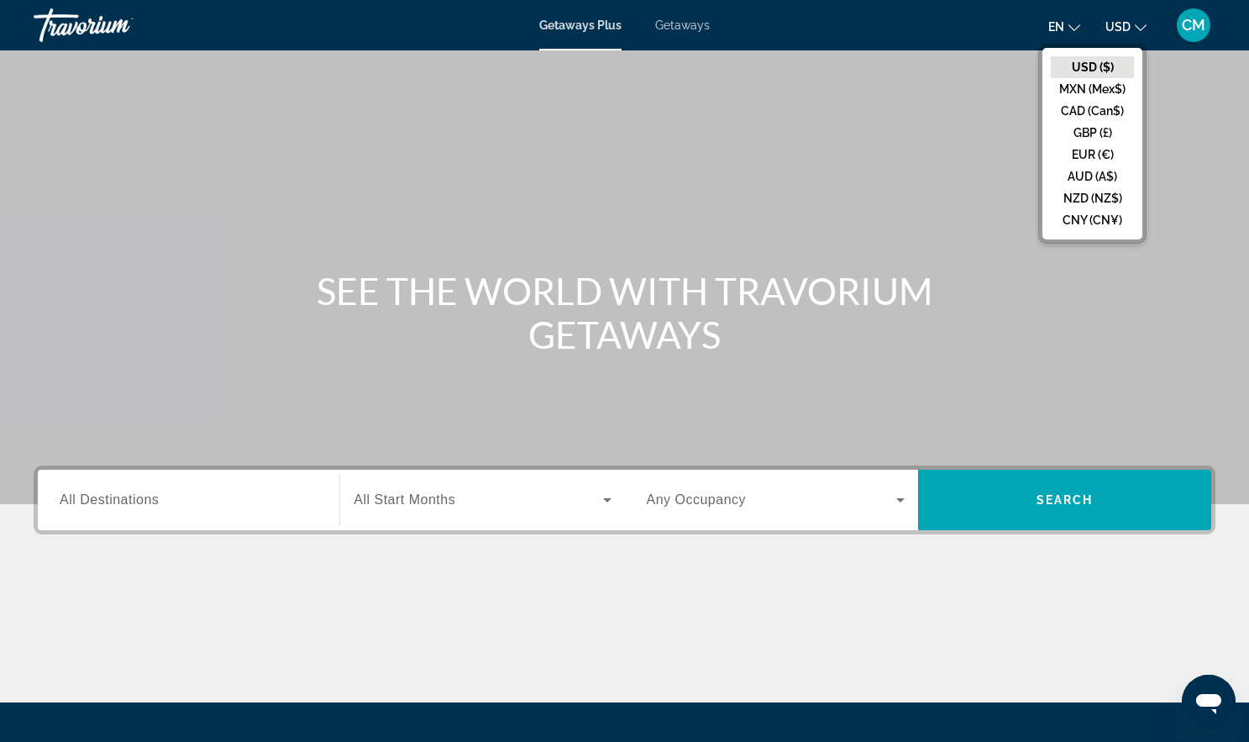
click at [604, 32] on span "Getaways Plus" at bounding box center [580, 24] width 82 height 13
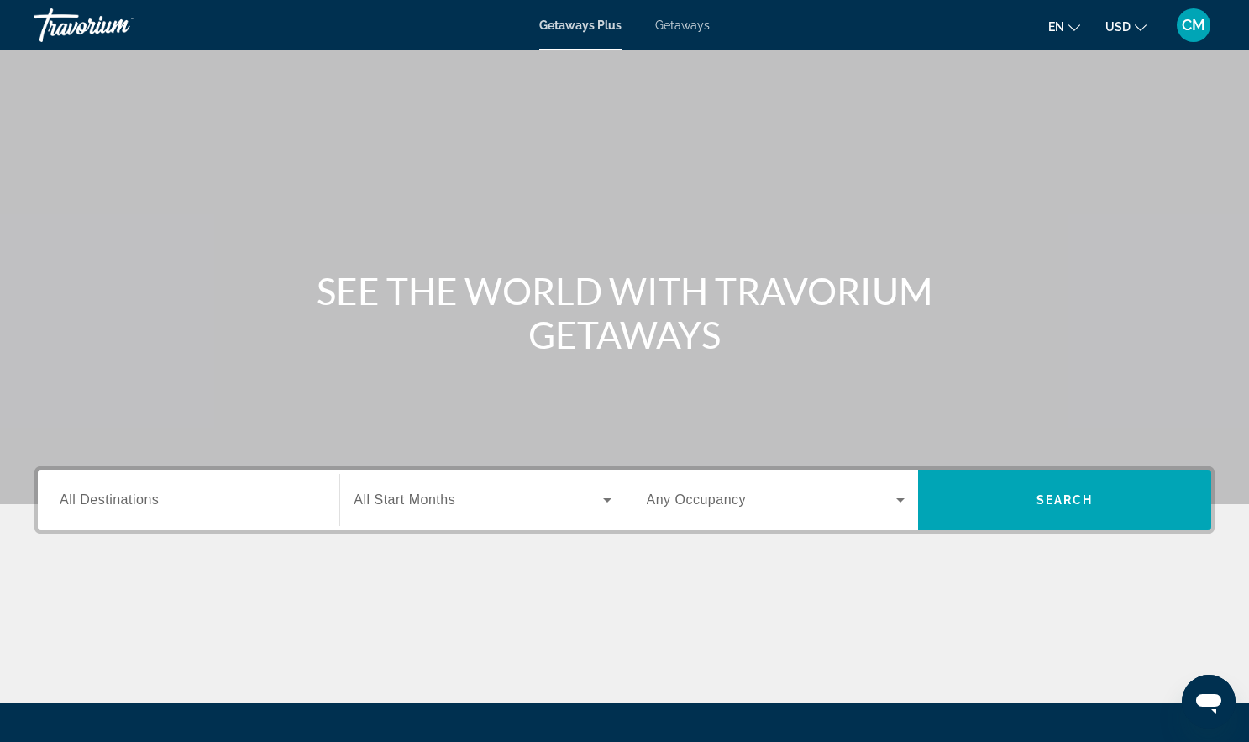
click at [706, 32] on span "Getaways" at bounding box center [682, 24] width 55 height 13
